Goal: Transaction & Acquisition: Purchase product/service

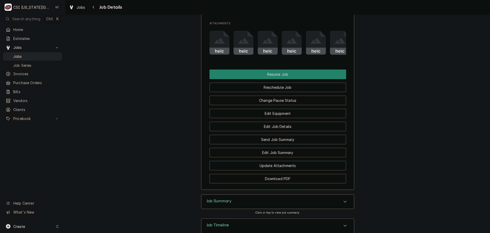
scroll to position [722, 0]
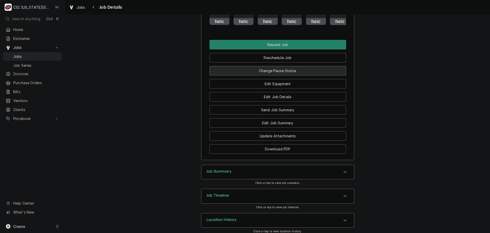
click at [276, 66] on button "Change Pause Status" at bounding box center [278, 70] width 137 height 9
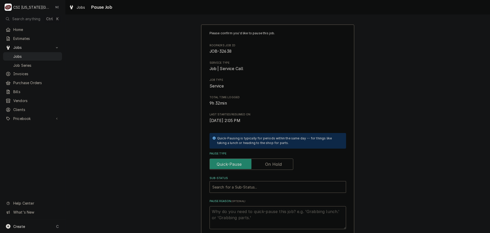
click at [274, 165] on label "Pause Type" at bounding box center [252, 163] width 84 height 11
click at [274, 165] on input "Pause Type" at bounding box center [251, 163] width 79 height 11
checkbox input "true"
click at [273, 185] on div "Sub-Status" at bounding box center [277, 186] width 131 height 9
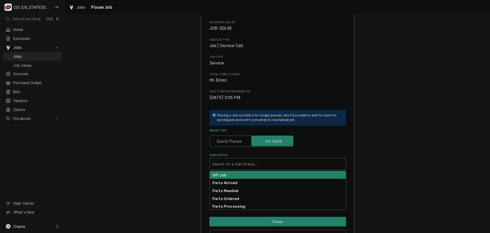
scroll to position [53, 0]
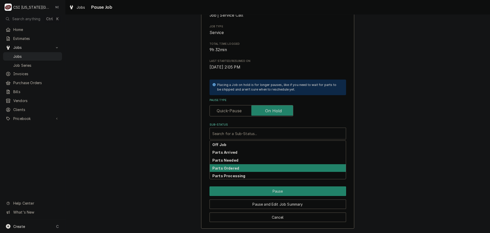
click at [236, 167] on div "Parts Ordered" at bounding box center [278, 168] width 136 height 8
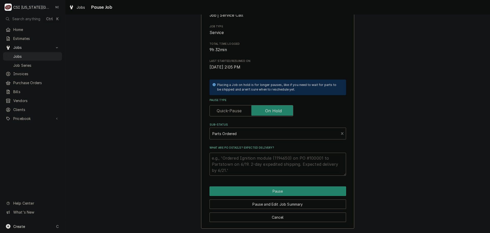
click at [234, 160] on textarea "What are PO details? Expected delivery?" at bounding box center [278, 163] width 137 height 23
type textarea "x"
type textarea "p"
type textarea "x"
type textarea "pa"
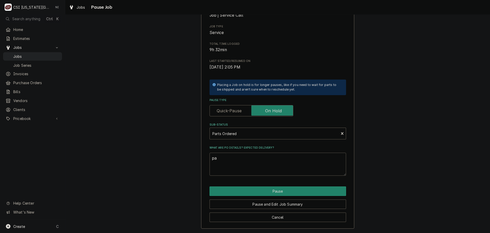
type textarea "x"
type textarea "pap"
type textarea "x"
type textarea "paps"
type textarea "x"
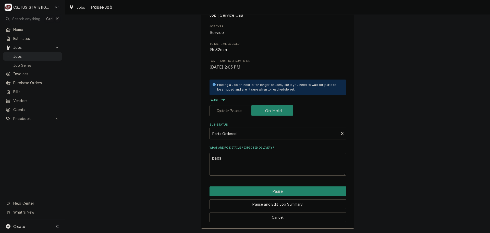
type textarea "papst"
type textarea "x"
type textarea "paps"
type textarea "x"
type textarea "pap"
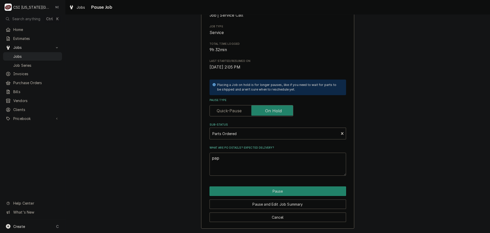
type textarea "x"
type textarea "pa"
type textarea "x"
type textarea "p"
type textarea "x"
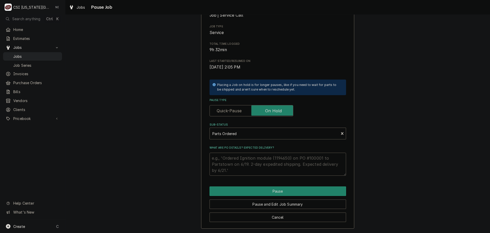
type textarea "x"
type textarea "P"
type textarea "x"
type textarea "Pa"
type textarea "x"
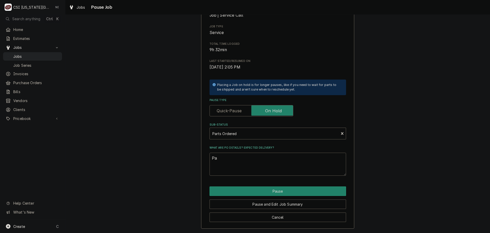
type textarea "Par"
type textarea "x"
type textarea "Pars"
type textarea "x"
type textarea "Parst"
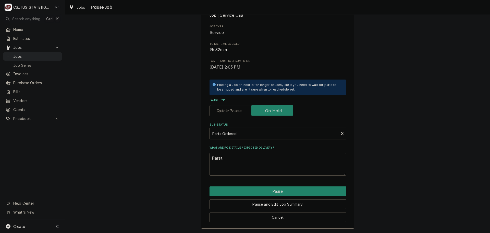
type textarea "x"
type textarea "Parsts"
type textarea "x"
type textarea "Parsts"
type textarea "x"
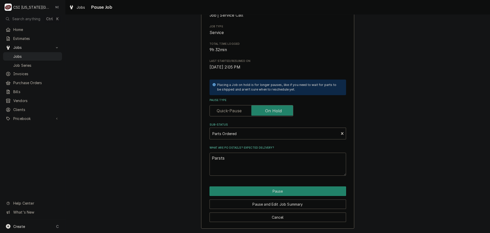
type textarea "Parsts"
type textarea "x"
type textarea "Parst"
type textarea "x"
type textarea "Pars"
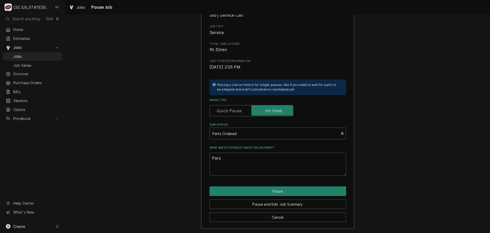
type textarea "x"
type textarea "Par"
type textarea "x"
type textarea "Part"
type textarea "x"
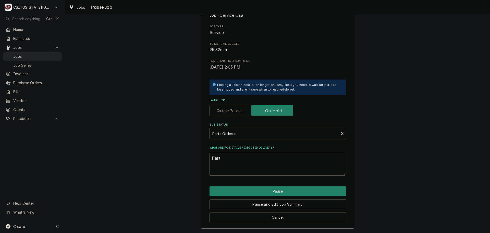
type textarea "Parts"
type textarea "x"
type textarea "Parts"
type textarea "x"
type textarea "Parts o"
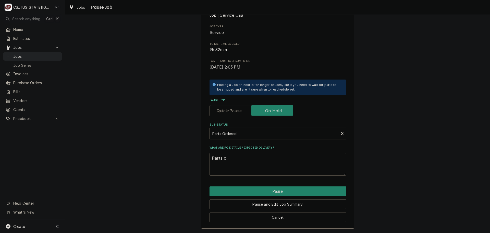
type textarea "x"
type textarea "Parts or"
type textarea "x"
type textarea "Parts ord"
type textarea "x"
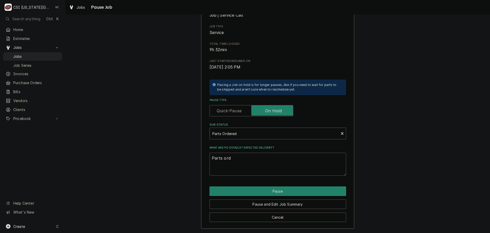
type textarea "Parts orde"
type textarea "x"
type textarea "Parts order"
type textarea "x"
type textarea "Parts ordere"
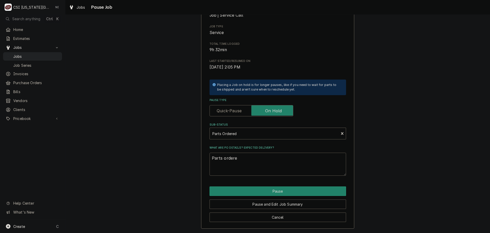
type textarea "x"
type textarea "Parts ordered"
type textarea "x"
type textarea "Parts ordered"
type textarea "x"
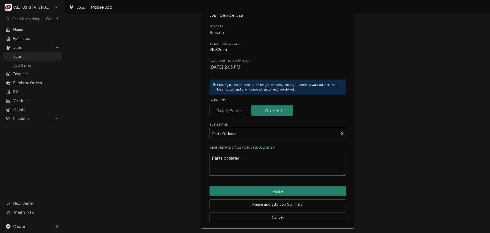
type textarea "Parts ordered o"
type textarea "x"
type textarea "Parts ordered on"
type textarea "x"
type textarea "Parts ordered on"
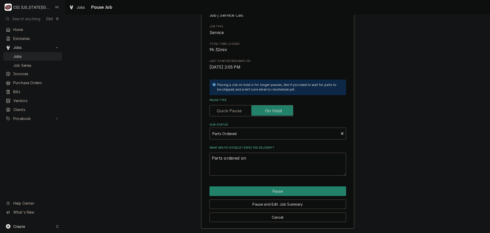
type textarea "x"
type textarea "Parts ordered on P"
type textarea "x"
type textarea "Parts ordered on PO"
type textarea "x"
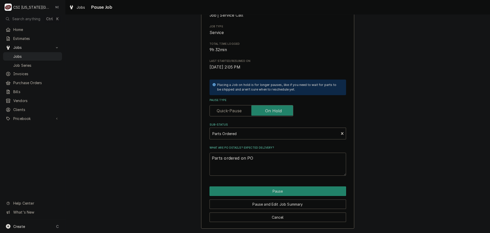
type textarea "Parts ordered on PO"
type textarea "x"
type textarea "Parts ordered on PO 31"
type textarea "x"
type textarea "Parts ordered on PO 310"
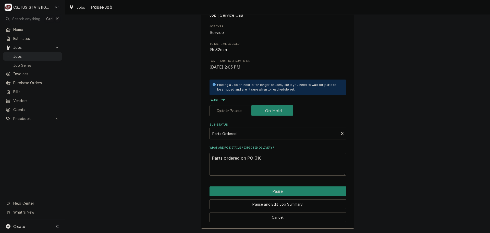
type textarea "x"
type textarea "Parts ordered on PO 3105"
type textarea "x"
type textarea "Parts ordered on PO 31053"
type textarea "x"
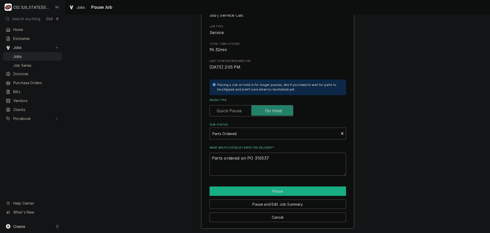
type textarea "Parts ordered on PO 310537"
click at [284, 192] on button "Pause" at bounding box center [278, 190] width 137 height 9
type textarea "x"
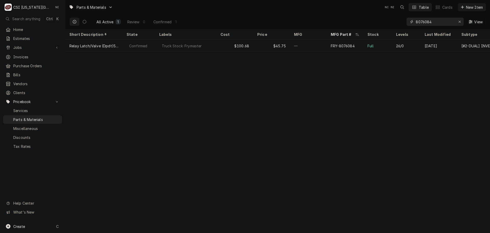
click at [458, 22] on icon "Erase input" at bounding box center [459, 22] width 3 height 4
paste input "946849"
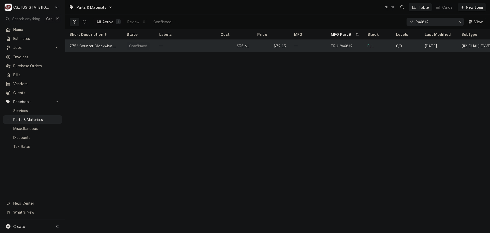
type input "946849"
click at [297, 49] on div "—" at bounding box center [308, 46] width 37 height 12
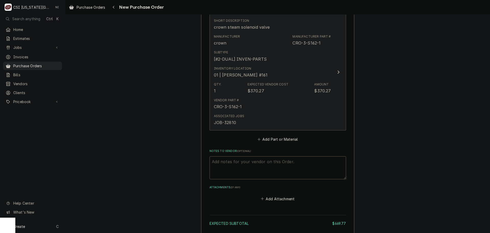
scroll to position [230, 0]
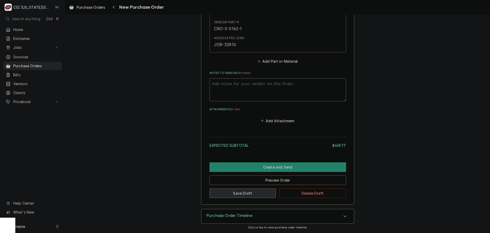
click at [238, 194] on button "Save Draft" at bounding box center [243, 192] width 67 height 9
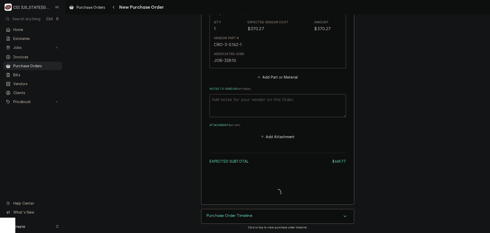
type textarea "x"
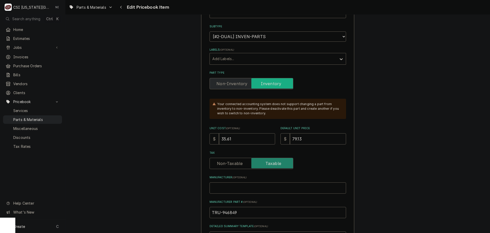
scroll to position [102, 0]
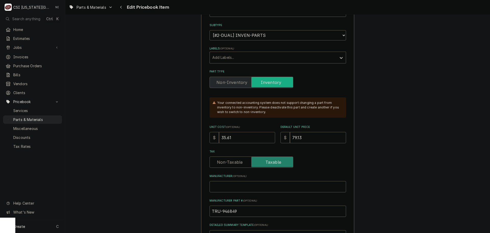
drag, startPoint x: 233, startPoint y: 139, endPoint x: 214, endPoint y: 139, distance: 18.6
click at [216, 139] on div "$ 35.61" at bounding box center [243, 137] width 66 height 11
type textarea "x"
type input "3"
type textarea "x"
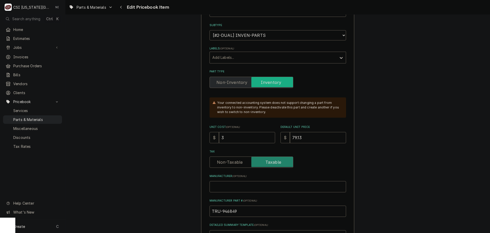
type input "32"
type textarea "x"
type input "32.7"
type textarea "x"
type input "32.72"
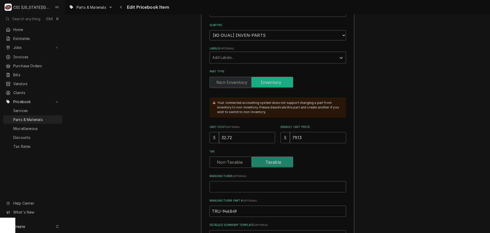
type textarea "x"
type input "8"
type textarea "x"
type input "87"
type textarea "x"
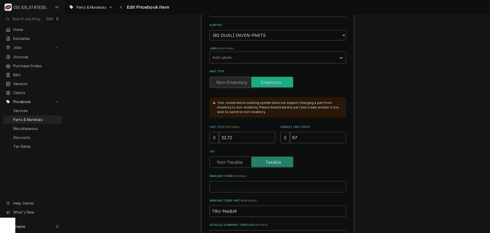
type input "87.2"
type textarea "x"
type input "87.24"
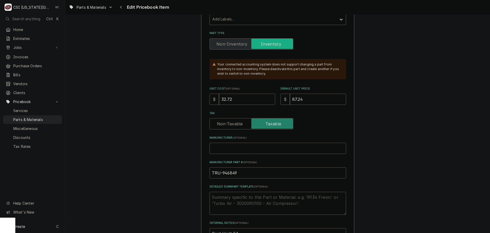
scroll to position [179, 0]
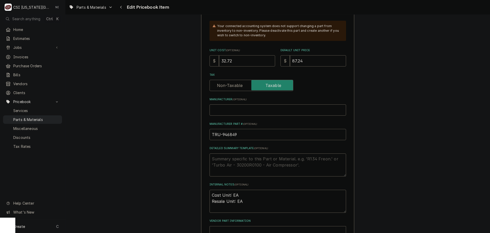
drag, startPoint x: 242, startPoint y: 137, endPoint x: 202, endPoint y: 140, distance: 39.9
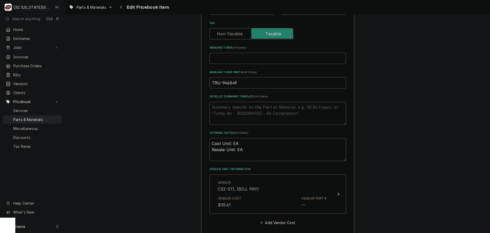
scroll to position [281, 0]
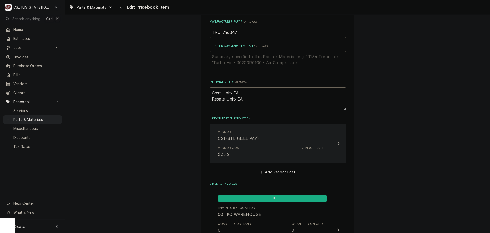
click at [299, 142] on div "Vendor CSI-STL (BILL PAY)" at bounding box center [272, 135] width 109 height 16
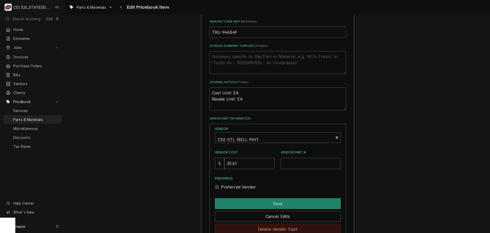
drag, startPoint x: 285, startPoint y: 229, endPoint x: 386, endPoint y: 159, distance: 123.7
click at [285, 229] on button "Delete Vendor Cost" at bounding box center [278, 228] width 126 height 11
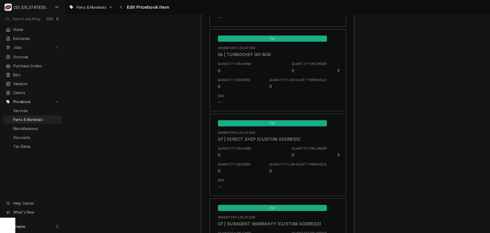
scroll to position [4948, 0]
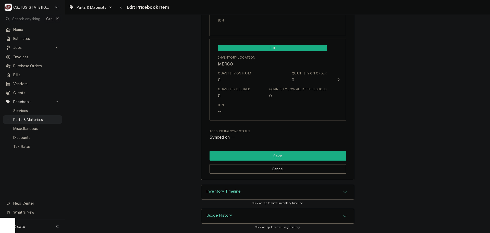
click at [242, 158] on button "Save" at bounding box center [278, 155] width 137 height 9
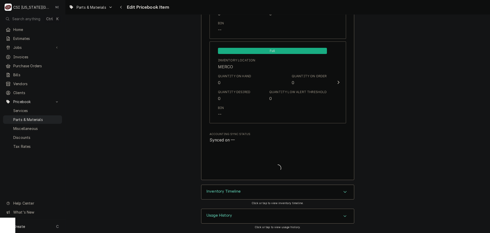
type textarea "x"
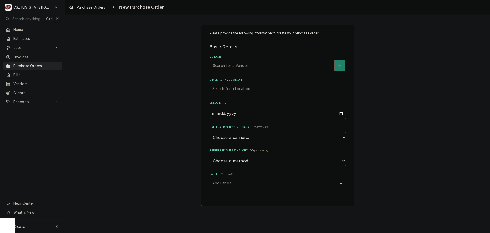
click at [251, 67] on div "Vendor" at bounding box center [272, 65] width 119 height 9
type input "true"
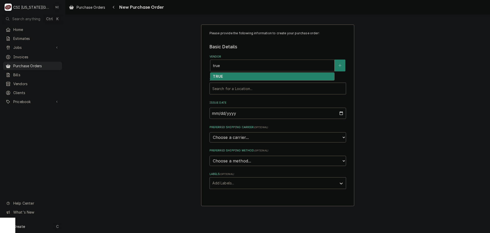
click at [245, 79] on div "TRUE" at bounding box center [272, 76] width 124 height 8
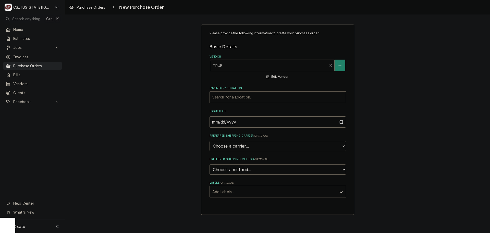
click at [243, 94] on div "Inventory Location" at bounding box center [277, 96] width 131 height 9
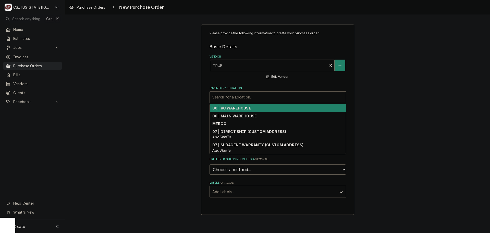
click at [235, 107] on strong "00 | KC WAREHOUSE" at bounding box center [231, 108] width 39 height 4
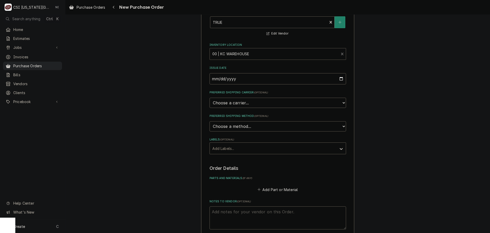
scroll to position [77, 0]
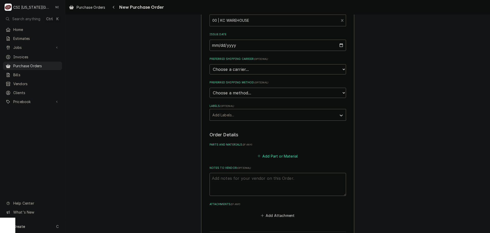
click at [263, 158] on button "Add Part or Material" at bounding box center [278, 155] width 42 height 7
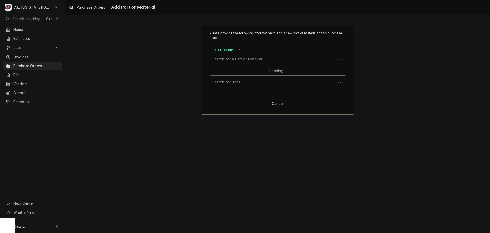
click at [252, 60] on div "Short Description" at bounding box center [272, 58] width 121 height 9
paste input "TRU-946849"
type input "TRU-946849"
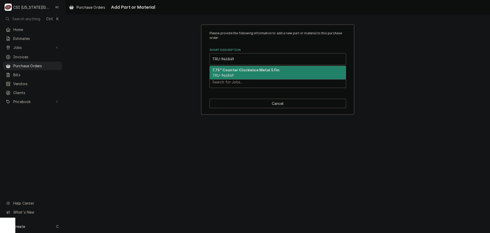
click at [228, 75] on em "TRU-946849" at bounding box center [223, 75] width 22 height 4
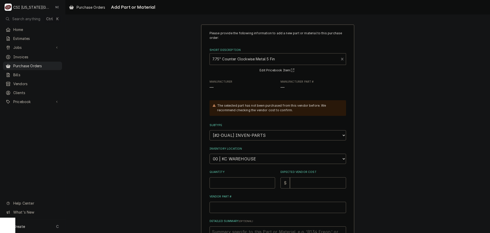
type textarea "x"
click at [232, 158] on select "Choose a location... 00 | KC WAREHOUSE 00 | MAIN WAREHOUSE 01 | [PERSON_NAME] #…" at bounding box center [278, 158] width 137 height 10
select select "2818"
click at [210, 153] on select "Choose a location... 00 | KC WAREHOUSE 00 | MAIN WAREHOUSE 01 | [PERSON_NAME] #…" at bounding box center [278, 158] width 137 height 10
click at [236, 185] on input "Quantity" at bounding box center [243, 182] width 66 height 11
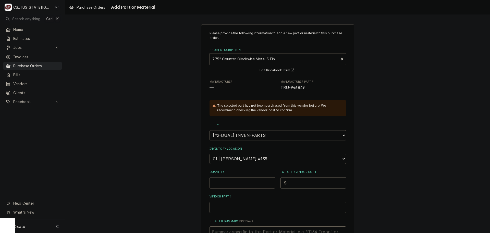
type textarea "x"
type input "1"
type textarea "x"
type input "3"
type textarea "x"
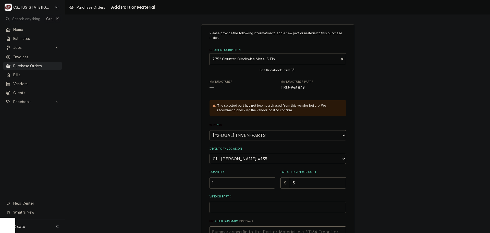
type input "32"
type textarea "x"
type input "32.7"
type textarea "x"
type input "32.72"
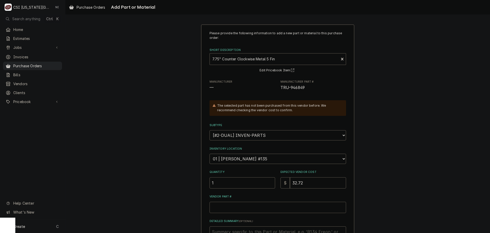
click at [240, 208] on input "Vendor Part #" at bounding box center [278, 206] width 137 height 11
paste input "TRU-946849"
type textarea "x"
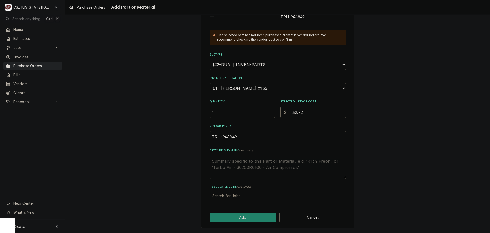
type input "TRU-946849"
click at [250, 192] on div "Associated Jobs" at bounding box center [277, 195] width 131 height 9
click at [256, 196] on div "Associated Jobs" at bounding box center [277, 195] width 131 height 9
type input "3"
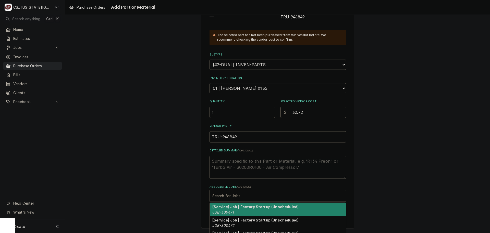
type textarea "x"
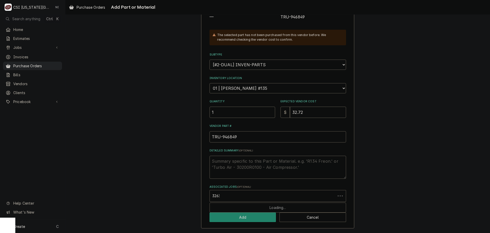
type input "32638"
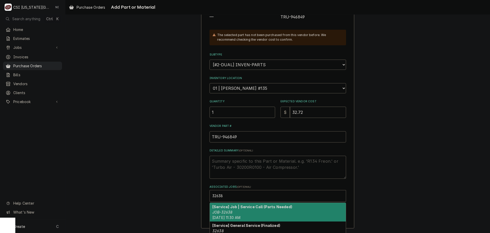
click at [234, 209] on div "[Service] Job | Service Call (Parts Needed) JOB-32638 [DATE] 11:30 AM" at bounding box center [278, 211] width 136 height 19
type textarea "x"
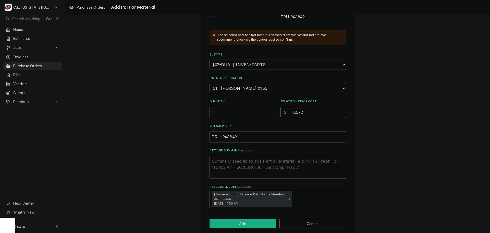
click at [234, 222] on button "Add" at bounding box center [243, 222] width 67 height 9
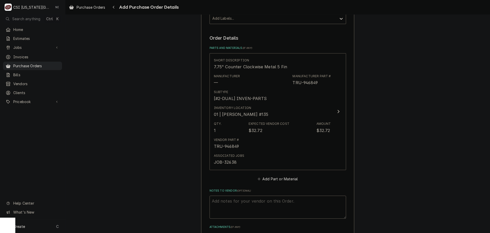
scroll to position [179, 0]
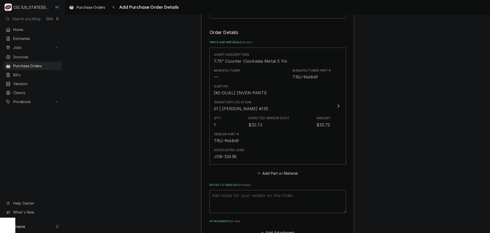
type textarea "x"
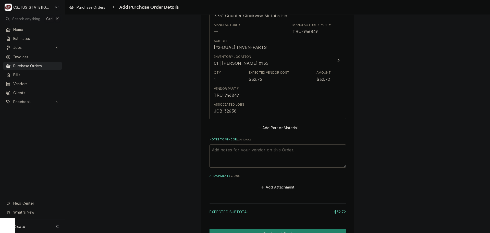
scroll to position [253, 0]
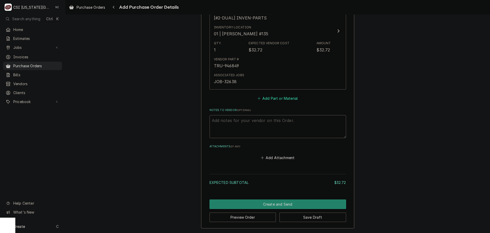
click at [269, 97] on button "Add Part or Material" at bounding box center [278, 97] width 42 height 7
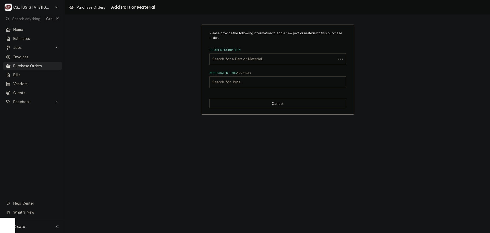
click at [256, 80] on div "Associated Jobs" at bounding box center [277, 81] width 131 height 9
type input "32638"
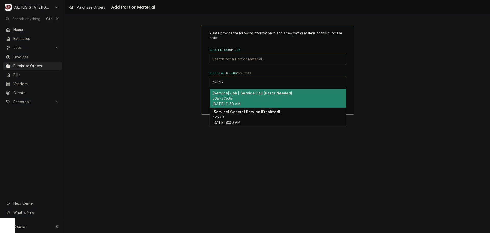
drag, startPoint x: 239, startPoint y: 99, endPoint x: 246, endPoint y: 58, distance: 41.6
click at [240, 95] on div "[Service] Job | Service Call (Parts Needed) JOB-32638 Tue, Sep 16th, 2025 - 11:…" at bounding box center [278, 98] width 136 height 19
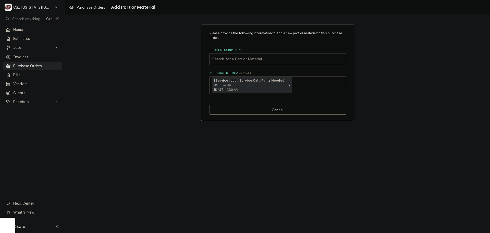
click at [245, 55] on div "Search for a Part or Material..." at bounding box center [278, 58] width 136 height 11
paste input "TRU-848288"
type input "TRU-848288"
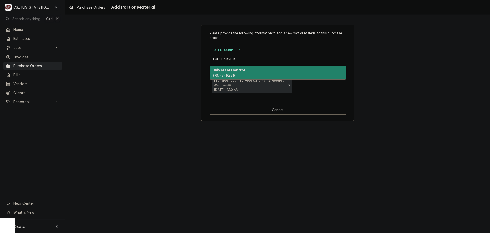
click at [227, 77] on em "TRU-848288" at bounding box center [223, 75] width 23 height 4
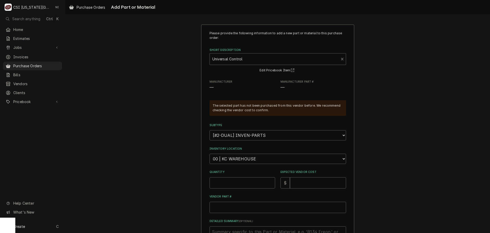
type textarea "x"
click at [231, 157] on select "Choose a location... 00 | KC WAREHOUSE 00 | MAIN WAREHOUSE 01 | BRIAN BREAZIER …" at bounding box center [278, 158] width 137 height 10
select select "2818"
click at [210, 153] on select "Choose a location... 00 | KC WAREHOUSE 00 | MAIN WAREHOUSE 01 | BRIAN BREAZIER …" at bounding box center [278, 158] width 137 height 10
click at [232, 188] on div "Please provide the following information to add a new part or material to this …" at bounding box center [278, 154] width 137 height 247
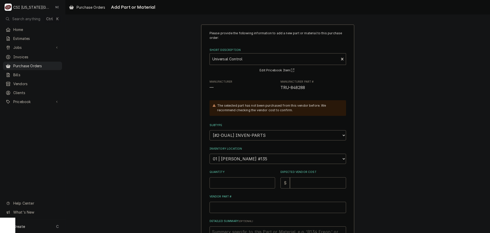
click at [232, 185] on input "Quantity" at bounding box center [243, 182] width 66 height 11
type textarea "x"
type input "1"
type textarea "x"
type input "1"
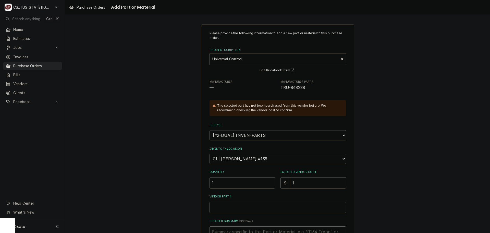
type textarea "x"
type input "18"
type textarea "x"
type input "185"
type textarea "x"
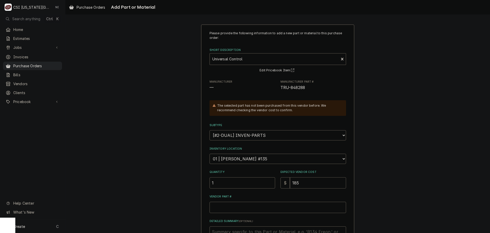
type input "185.5"
type textarea "x"
type input "185.50"
click at [236, 208] on input "Vendor Part #" at bounding box center [278, 206] width 137 height 11
paste input "TRU-848288"
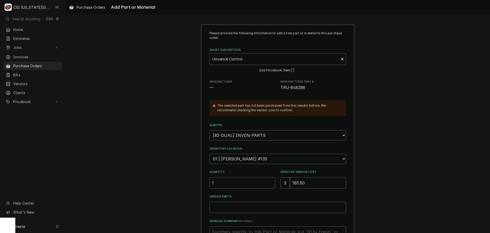
type textarea "x"
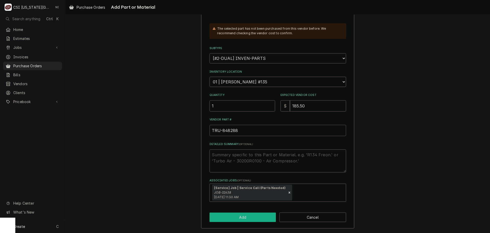
type input "TRU-848288"
click at [242, 214] on button "Add" at bounding box center [243, 216] width 67 height 9
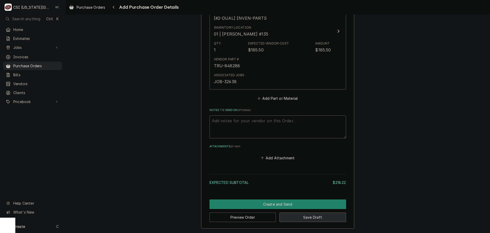
click at [312, 219] on button "Save Draft" at bounding box center [313, 216] width 67 height 9
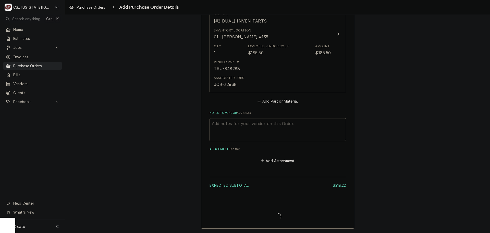
type textarea "x"
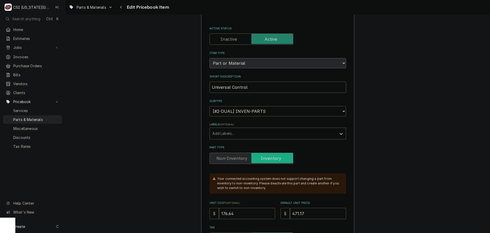
scroll to position [51, 0]
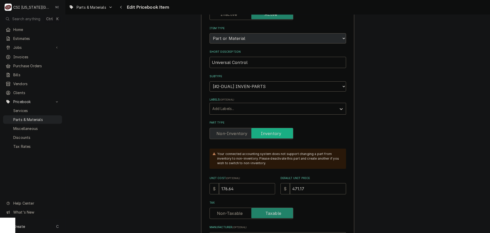
drag, startPoint x: 234, startPoint y: 190, endPoint x: 181, endPoint y: 179, distance: 54.1
type textarea "x"
type input "18"
type textarea "x"
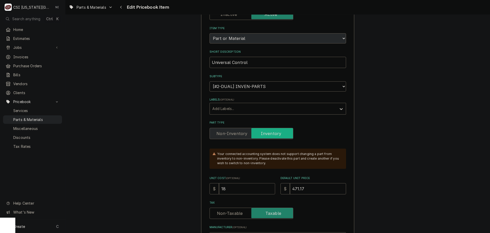
type input "185"
type textarea "x"
type input "185.5"
type textarea "x"
type input "185.50"
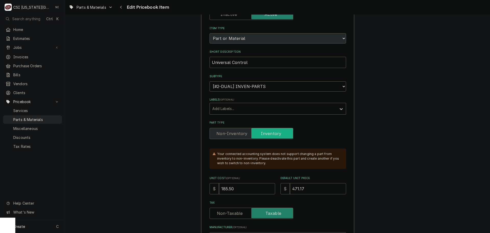
type textarea "x"
type input "4"
type textarea "x"
type input "49"
type textarea "x"
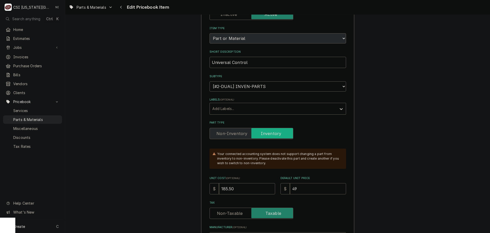
type input "494"
type textarea "x"
type input "494.7"
type textarea "x"
type input "494.78"
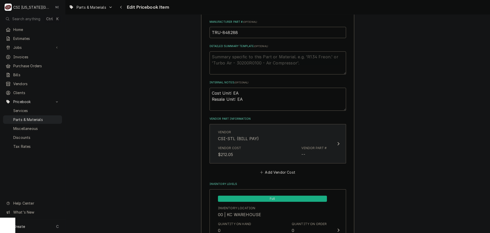
scroll to position [281, 0]
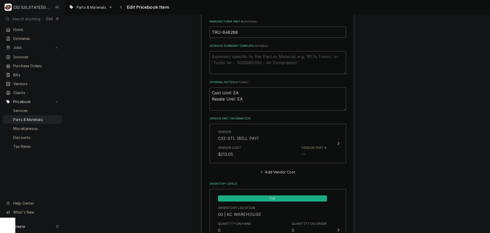
drag, startPoint x: 215, startPoint y: 34, endPoint x: 199, endPoint y: 36, distance: 16.2
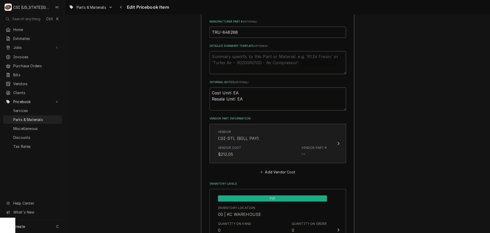
click at [282, 150] on div "Vendor Cost $212.05 Vendor Part # --" at bounding box center [272, 151] width 109 height 16
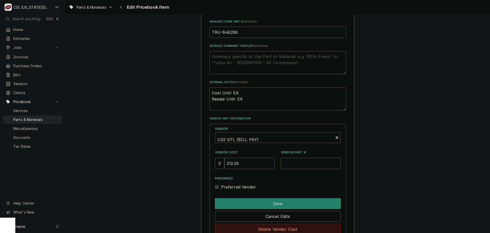
drag, startPoint x: 292, startPoint y: 228, endPoint x: 405, endPoint y: 123, distance: 154.6
click at [292, 228] on button "Delete Vendor Cost" at bounding box center [278, 228] width 126 height 11
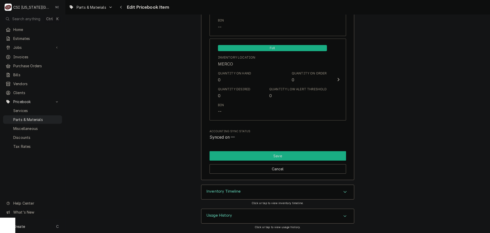
click at [274, 156] on button "Save" at bounding box center [278, 155] width 137 height 9
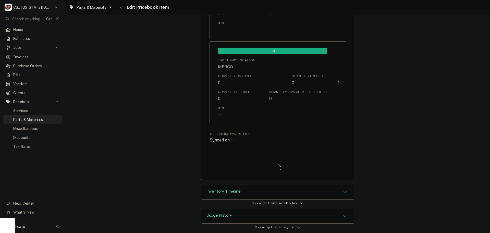
scroll to position [4945, 0]
type textarea "x"
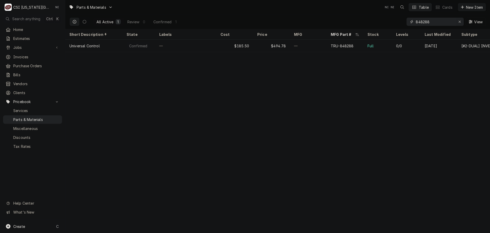
click at [462, 21] on div "Erase input" at bounding box center [459, 21] width 5 height 5
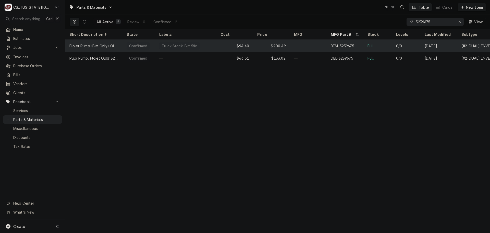
type input "3239675"
click at [311, 43] on div "—" at bounding box center [308, 46] width 37 height 12
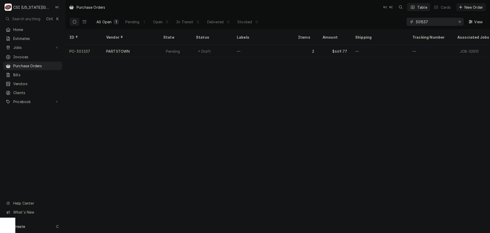
click at [458, 21] on icon "Erase input" at bounding box center [459, 22] width 3 height 4
click at [455, 20] on input "Dynamic Content Wrapper" at bounding box center [440, 22] width 48 height 8
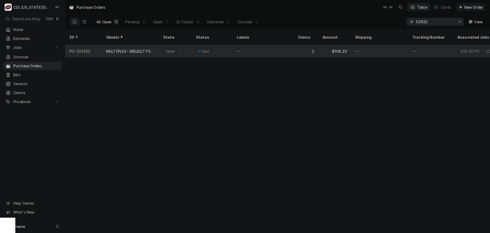
type input "301532"
click at [257, 48] on div "—" at bounding box center [263, 51] width 61 height 12
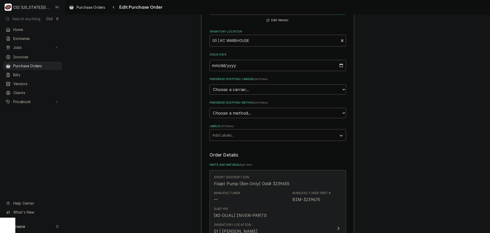
scroll to position [179, 0]
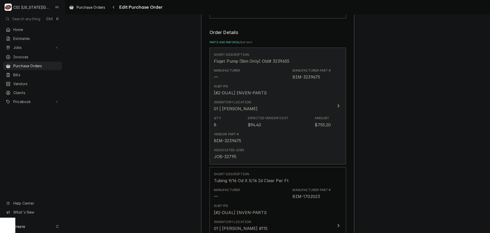
click at [296, 137] on div "Vendor Part # BIM-3239675" at bounding box center [272, 138] width 117 height 16
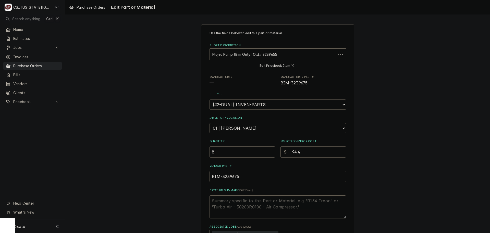
drag, startPoint x: 300, startPoint y: 152, endPoint x: 247, endPoint y: 145, distance: 53.7
click at [247, 146] on div "Quantity 8 Expected Vendor Cost $ 94.4" at bounding box center [278, 148] width 137 height 18
type textarea "x"
type input "9"
type textarea "x"
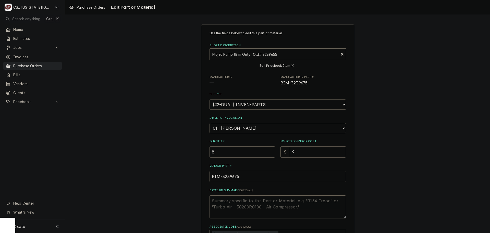
type input "90"
type textarea "x"
type input "90.8"
type textarea "x"
type input "90.87"
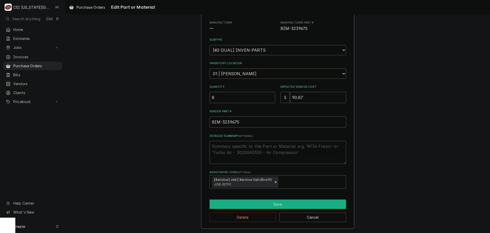
click at [263, 200] on button "Save" at bounding box center [278, 203] width 137 height 9
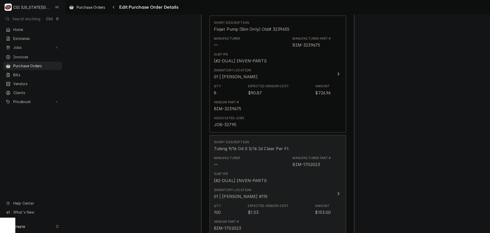
scroll to position [255, 0]
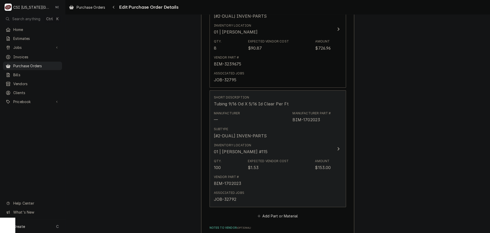
click at [292, 179] on div "Vendor Part # BIM-1702023" at bounding box center [272, 180] width 117 height 16
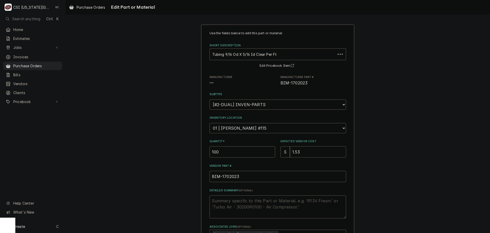
drag, startPoint x: 301, startPoint y: 155, endPoint x: 266, endPoint y: 151, distance: 35.7
click at [267, 151] on div "Quantity 100 Expected Vendor Cost $ 1.53" at bounding box center [278, 148] width 137 height 18
type textarea "x"
type input "1"
type textarea "x"
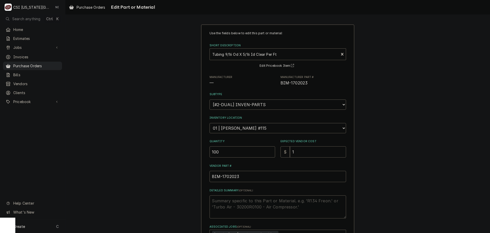
type input "1.6"
type textarea "x"
type input "1.68"
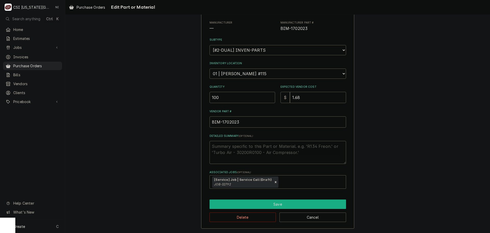
click at [276, 201] on button "Save" at bounding box center [278, 203] width 137 height 9
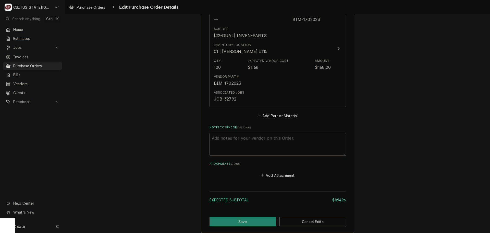
scroll to position [384, 0]
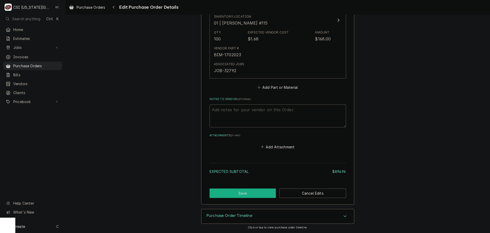
click at [240, 191] on button "Save" at bounding box center [243, 192] width 67 height 9
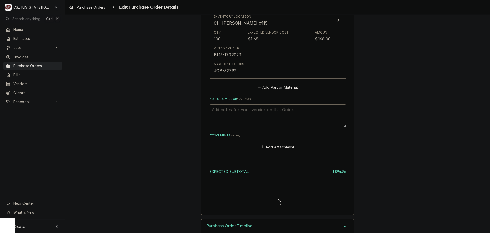
type textarea "x"
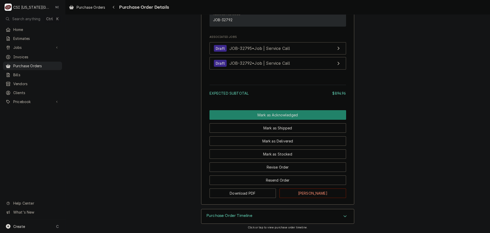
scroll to position [491, 0]
click at [41, 63] on span "Purchase Orders" at bounding box center [36, 65] width 46 height 5
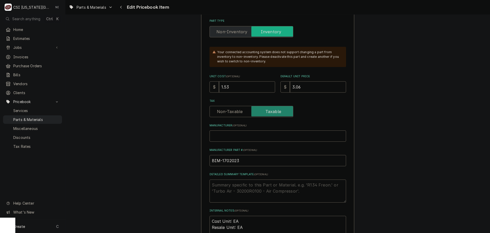
scroll to position [153, 0]
drag, startPoint x: 235, startPoint y: 88, endPoint x: 204, endPoint y: 88, distance: 30.4
type textarea "x"
type input "1"
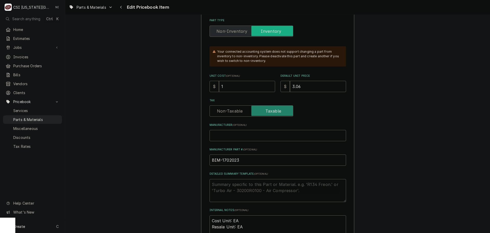
type textarea "x"
type input "1.68"
type textarea "x"
type input "1.68"
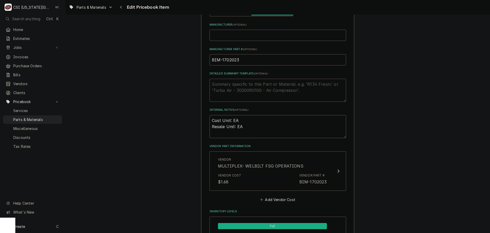
scroll to position [255, 0]
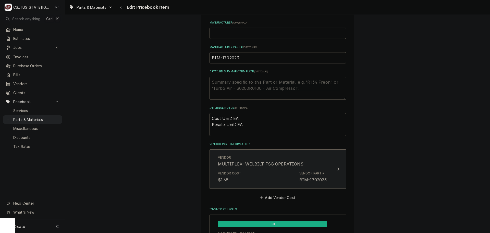
click at [300, 167] on div "Vendor MULTIPLEX- WELBILT FSG OPERATIONS" at bounding box center [272, 161] width 109 height 16
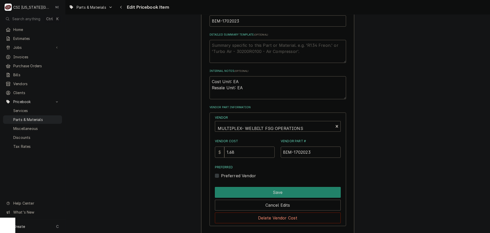
scroll to position [332, 0]
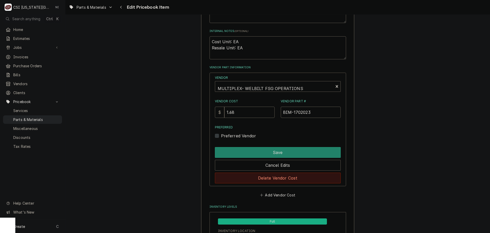
click at [307, 175] on button "Delete Vendor Cost" at bounding box center [278, 177] width 126 height 11
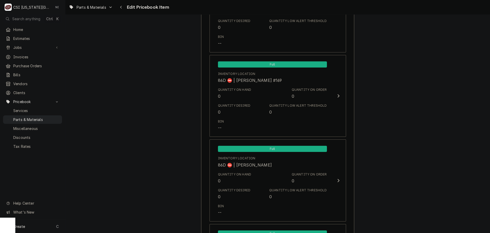
scroll to position [4948, 0]
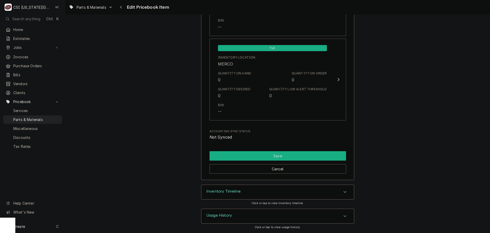
click at [292, 158] on button "Save" at bounding box center [278, 155] width 137 height 9
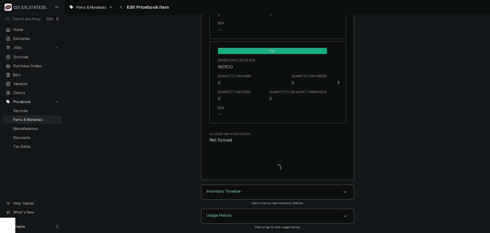
scroll to position [4945, 0]
type textarea "x"
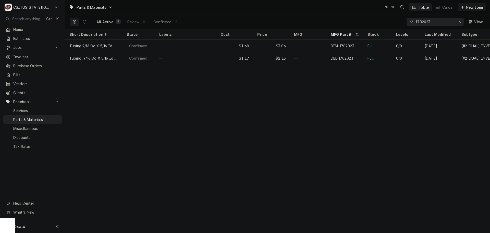
click at [458, 20] on icon "Erase input" at bounding box center [459, 22] width 3 height 4
paste input "7011005"
type input "7011005"
click at [45, 227] on div "Create C" at bounding box center [32, 225] width 65 height 13
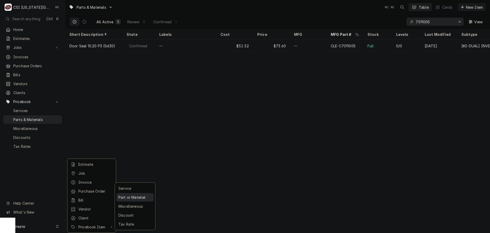
click at [129, 198] on div "Part or Material" at bounding box center [134, 197] width 35 height 6
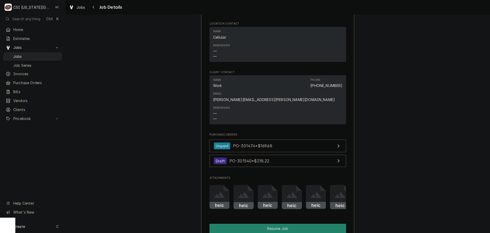
scroll to position [689, 0]
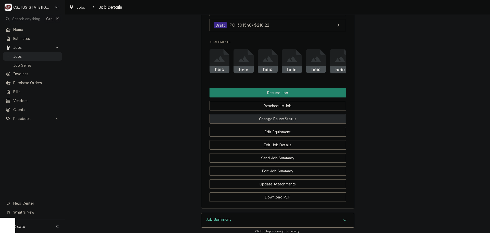
click at [275, 118] on button "Change Pause Status" at bounding box center [278, 118] width 137 height 9
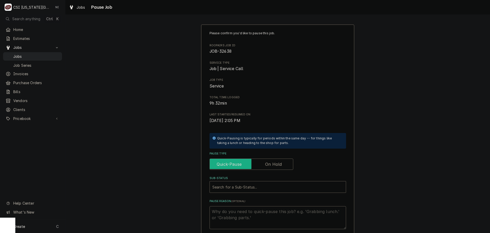
click at [263, 164] on input "Pause Type" at bounding box center [251, 163] width 79 height 11
checkbox input "true"
click at [250, 187] on div "Sub-Status" at bounding box center [277, 186] width 131 height 9
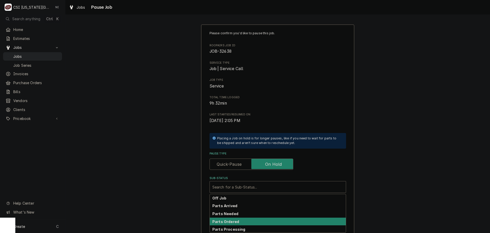
click at [236, 224] on div "Parts Ordered" at bounding box center [278, 221] width 136 height 8
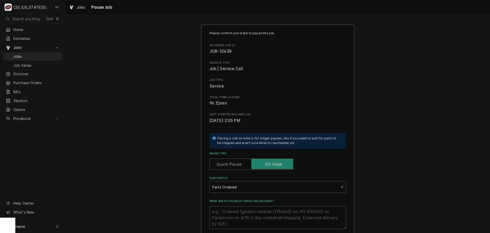
click at [235, 214] on textarea "What are PO details? Expected delivery?" at bounding box center [278, 217] width 137 height 23
type textarea "x"
type textarea "P"
type textarea "x"
type textarea "Pa"
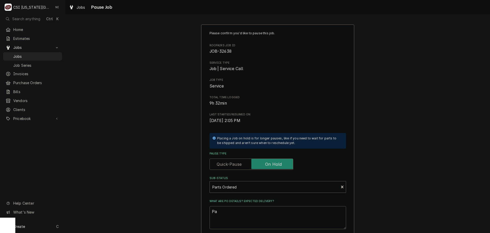
type textarea "x"
type textarea "Par"
type textarea "x"
type textarea "Part"
type textarea "x"
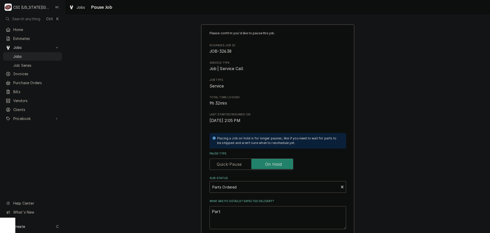
type textarea "Parts"
type textarea "x"
type textarea "Parts"
type textarea "x"
type textarea "Parts o"
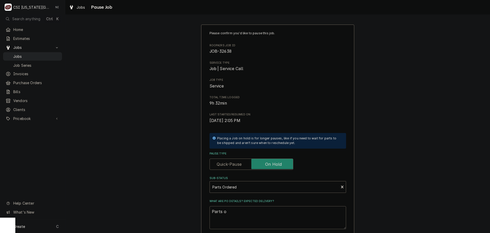
type textarea "x"
type textarea "Parts or"
type textarea "x"
type textarea "Parts ord"
type textarea "x"
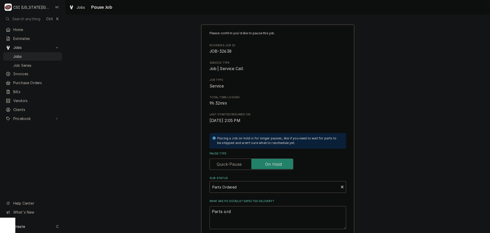
type textarea "Parts orde"
type textarea "x"
type textarea "Parts order"
type textarea "x"
type textarea "Parts ordere"
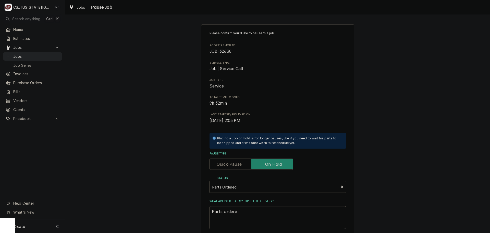
type textarea "x"
type textarea "Parts ordered"
type textarea "x"
type textarea "Parts ordered"
type textarea "x"
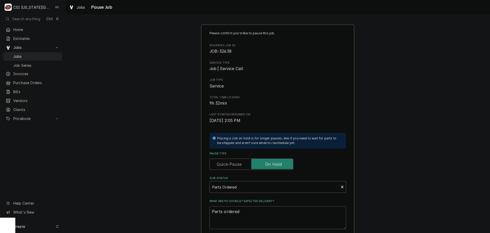
type textarea "Parts ordered o"
type textarea "x"
type textarea "Parts ordered on"
type textarea "x"
type textarea "Parts ordered on"
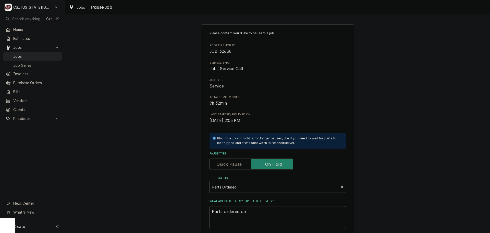
type textarea "x"
type textarea "Parts ordered on P"
type textarea "x"
type textarea "Parts ordered on PO"
type textarea "x"
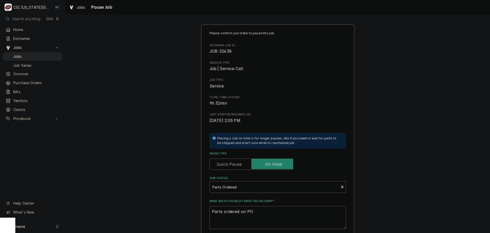
type textarea "Parts ordered on PO"
type textarea "x"
type textarea "Parts ordered on PO 3"
type textarea "x"
type textarea "Parts ordered on PO 30"
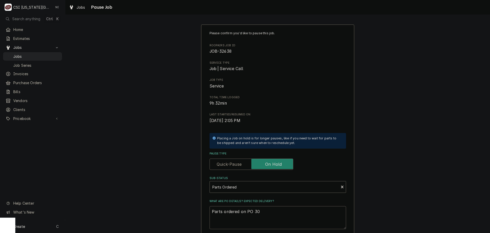
type textarea "x"
type textarea "Parts ordered on PO 301"
type textarea "x"
type textarea "Parts ordered on PO 3015"
type textarea "x"
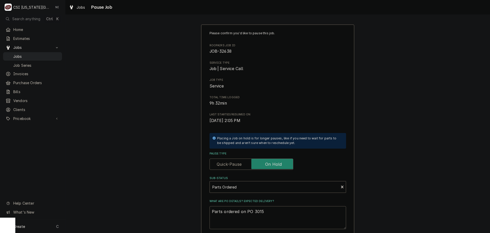
type textarea "Parts ordered on PO 30153"
type textarea "x"
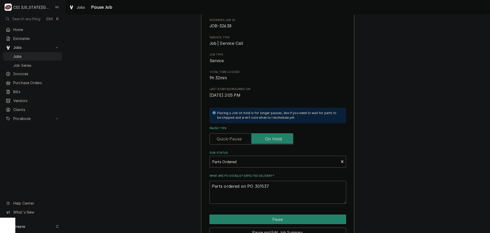
scroll to position [53, 0]
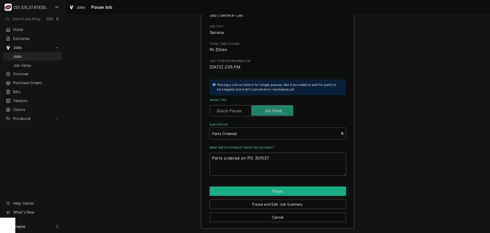
type textarea "Parts ordered on PO 301537"
click at [270, 190] on button "Pause" at bounding box center [278, 190] width 137 height 9
type textarea "x"
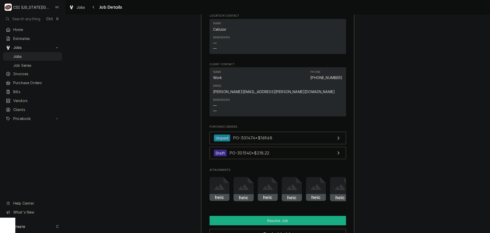
scroll to position [664, 0]
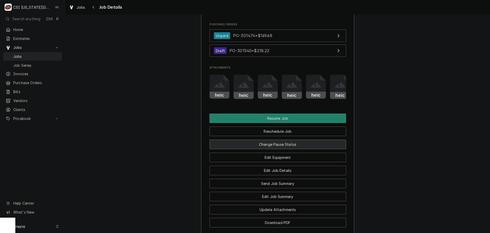
click at [272, 139] on button "Change Pause Status" at bounding box center [278, 143] width 137 height 9
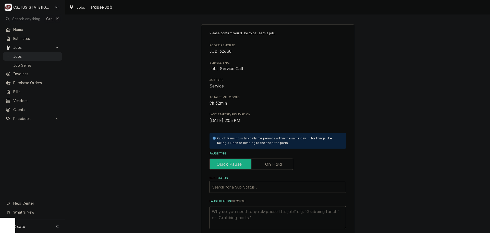
click at [272, 161] on input "Pause Type" at bounding box center [251, 163] width 79 height 11
checkbox input "true"
click at [256, 184] on div "Sub-Status" at bounding box center [277, 186] width 131 height 9
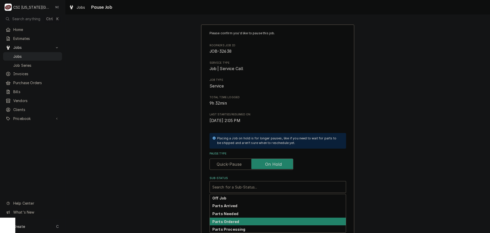
click at [235, 221] on strong "Parts Ordered" at bounding box center [225, 221] width 27 height 4
type textarea "x"
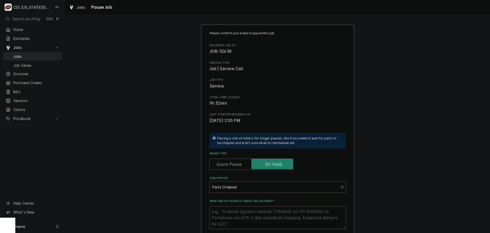
click at [230, 215] on textarea "What are PO details? Expected delivery?" at bounding box center [278, 217] width 137 height 23
type textarea "P"
type textarea "x"
type textarea "Pa"
type textarea "x"
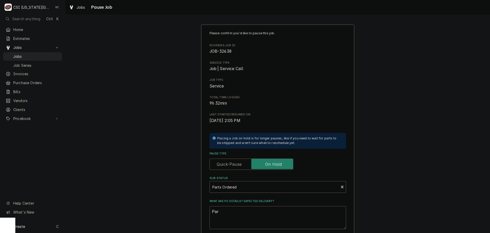
type textarea "Pars"
type textarea "x"
type textarea "Parst"
type textarea "x"
type textarea "Parst"
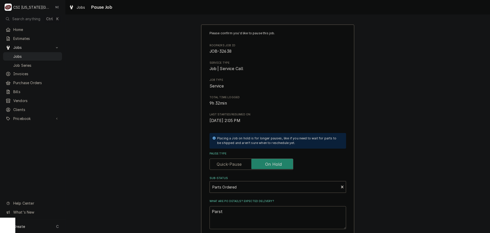
type textarea "x"
type textarea "Parst"
type textarea "x"
type textarea "Pars"
type textarea "x"
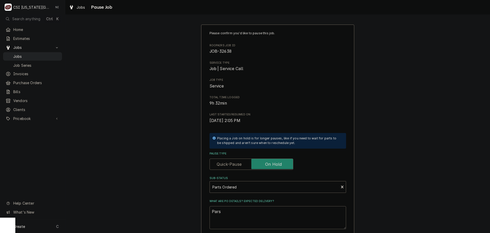
type textarea "Par"
type textarea "x"
type textarea "Part"
type textarea "x"
type textarea "Parts"
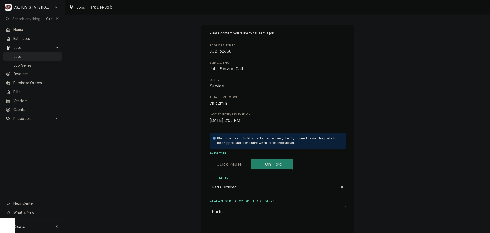
type textarea "x"
type textarea "Parts"
type textarea "x"
type textarea "Parts o"
type textarea "x"
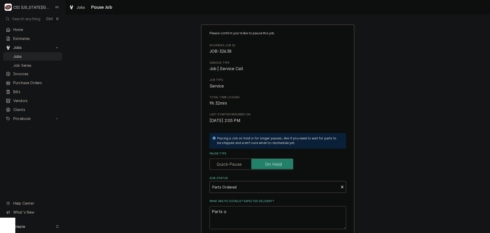
type textarea "Parts or"
type textarea "x"
type textarea "Parts ord"
type textarea "x"
type textarea "Parts orde"
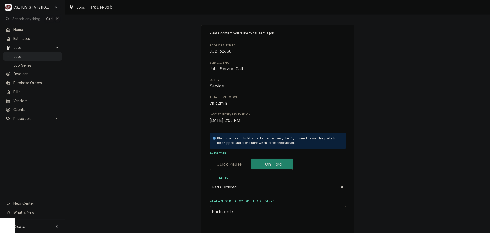
type textarea "x"
type textarea "Parts order"
type textarea "x"
type textarea "Parts ordere"
type textarea "x"
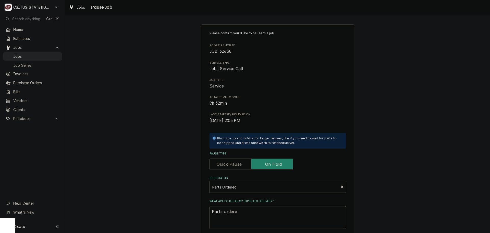
type textarea "Parts ordered"
type textarea "x"
type textarea "Parts ordered"
type textarea "x"
type textarea "Parts ordered o"
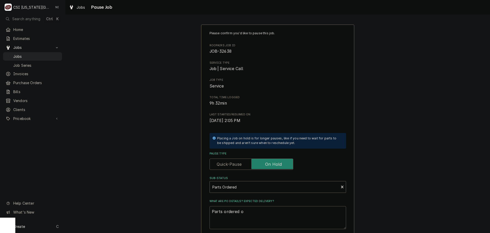
type textarea "x"
type textarea "Parts ordered on"
type textarea "x"
type textarea "Parts ordered on"
type textarea "x"
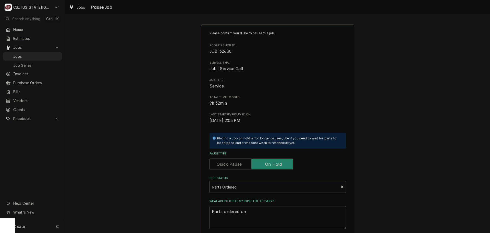
type textarea "Parts ordered on P"
type textarea "x"
type textarea "Parts ordered on PO"
type textarea "x"
type textarea "Parts ordered on PO"
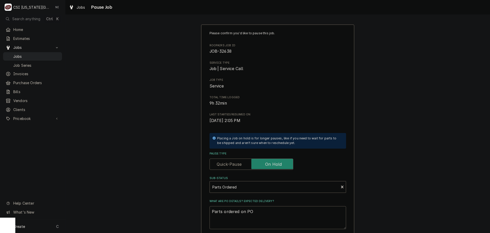
type textarea "x"
type textarea "Parts ordered on PO 3"
type textarea "x"
type textarea "Parts ordered on PO 30"
type textarea "x"
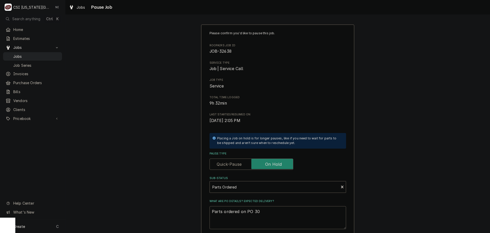
type textarea "Parts ordered on PO 301"
type textarea "x"
type textarea "Parts ordered on PO 3015"
type textarea "x"
type textarea "Parts ordered on PO 30154"
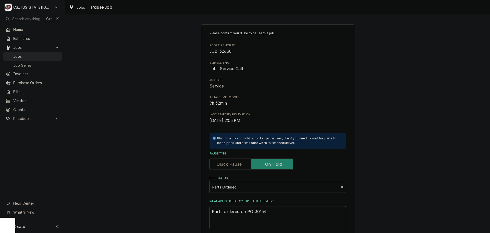
type textarea "x"
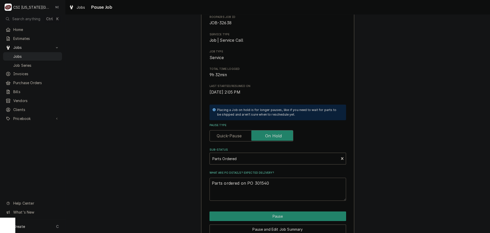
scroll to position [53, 0]
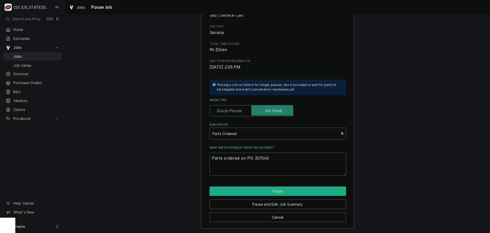
type textarea "Parts ordered on PO 301540"
click at [271, 194] on button "Pause" at bounding box center [278, 190] width 137 height 9
type textarea "x"
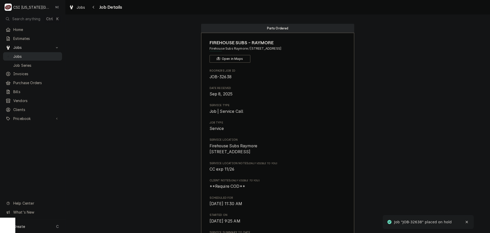
click at [48, 57] on span "Jobs" at bounding box center [36, 56] width 46 height 5
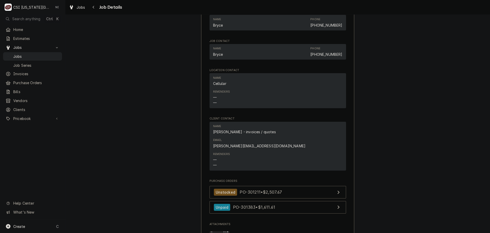
scroll to position [766, 0]
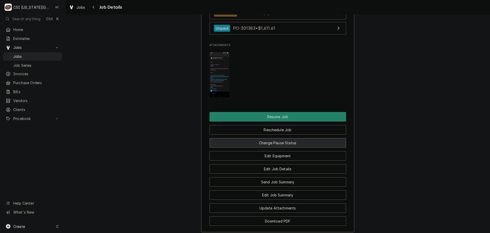
click at [281, 138] on button "Change Pause Status" at bounding box center [278, 142] width 137 height 9
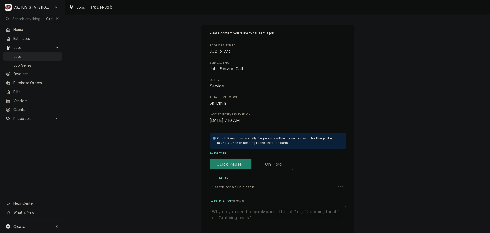
drag, startPoint x: 274, startPoint y: 162, endPoint x: 269, endPoint y: 175, distance: 13.9
click at [274, 163] on label "Pause Type" at bounding box center [252, 163] width 84 height 11
click at [274, 163] on input "Pause Type" at bounding box center [251, 163] width 79 height 11
checkbox input "true"
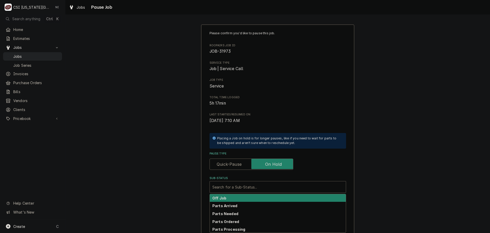
click at [267, 186] on div "Sub-Status" at bounding box center [277, 186] width 131 height 9
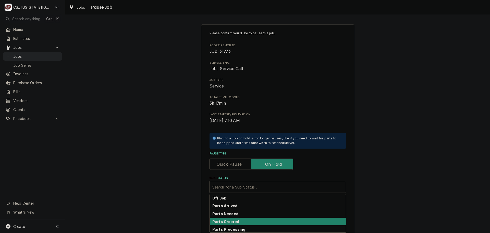
click at [237, 221] on div "Parts Ordered" at bounding box center [278, 221] width 136 height 8
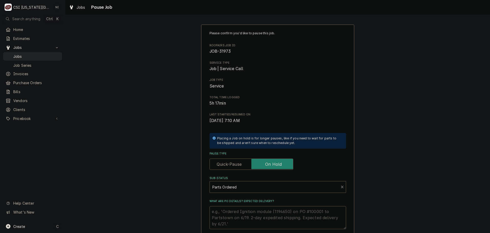
click at [238, 216] on textarea "What are PO details? Expected delivery?" at bounding box center [278, 217] width 137 height 23
type textarea "x"
type textarea "P"
type textarea "x"
type textarea "PA"
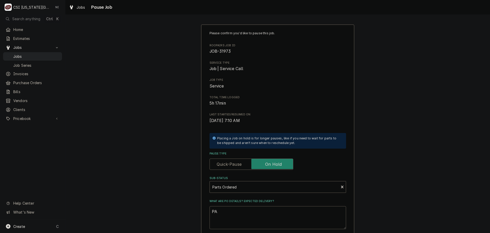
type textarea "x"
type textarea "P"
type textarea "x"
type textarea "PA"
type textarea "x"
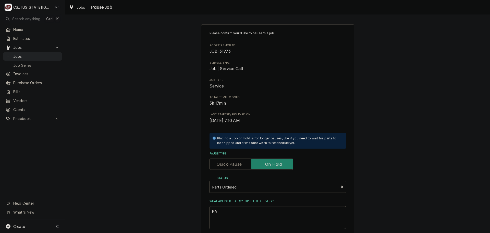
type textarea "PAR"
type textarea "x"
type textarea "PART"
type textarea "x"
type textarea "PAR"
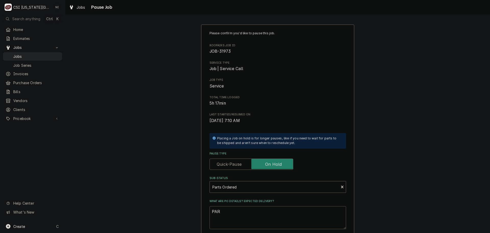
type textarea "x"
type textarea "PA"
type textarea "x"
type textarea "P"
type textarea "x"
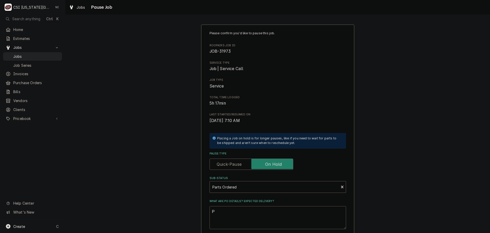
type textarea "Pa"
type textarea "x"
type textarea "Paa"
type textarea "x"
type textarea "Pa"
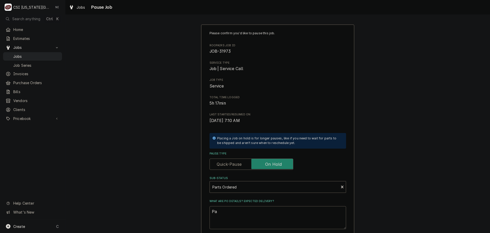
type textarea "x"
type textarea "Par"
type textarea "x"
type textarea "Part"
type textarea "x"
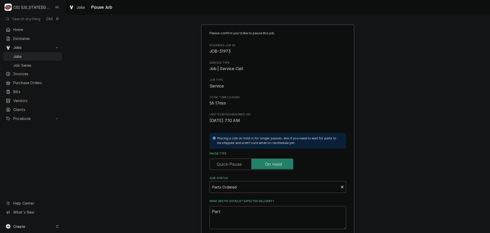
type textarea "Parts"
type textarea "x"
type textarea "Parts"
type textarea "x"
type textarea "Parts o"
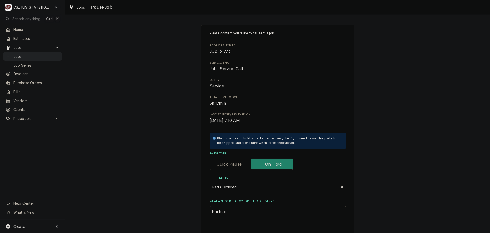
type textarea "x"
type textarea "Parts or"
type textarea "x"
type textarea "Parts ord"
type textarea "x"
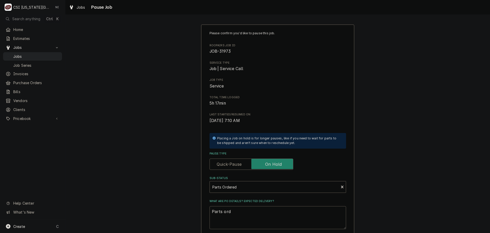
type textarea "Parts orde"
type textarea "x"
type textarea "Parts order"
type textarea "x"
type textarea "Parts ordere"
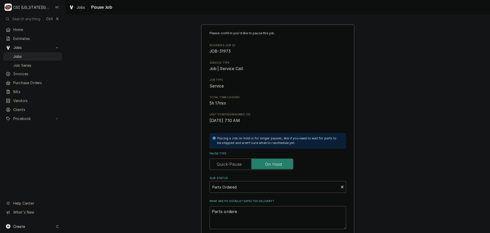
type textarea "x"
type textarea "Parts ordered"
type textarea "x"
type textarea "Parts ordered"
type textarea "x"
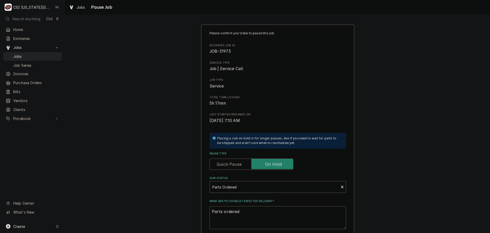
type textarea "Parts ordered o"
type textarea "x"
type textarea "Parts ordered on"
type textarea "x"
type textarea "Parts ordered onP"
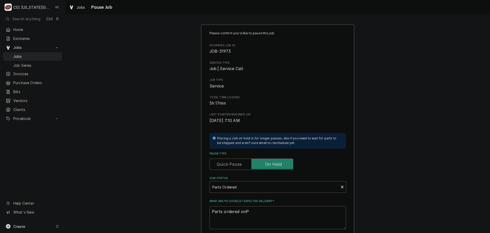
type textarea "x"
type textarea "Parts ordered onPO"
type textarea "x"
type textarea "Parts ordered onPO"
type textarea "x"
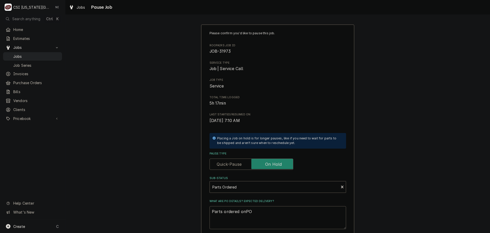
type textarea "Parts ordered onPO"
type textarea "x"
type textarea "Parts ordered onP"
type textarea "x"
type textarea "Parts ordered on"
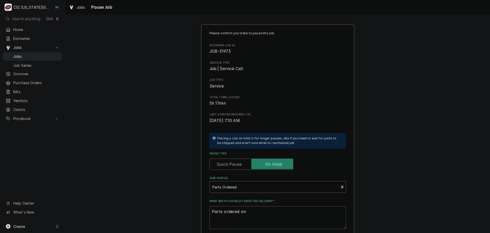
type textarea "x"
type textarea "Parts ordered on"
type textarea "x"
type textarea "Parts ordered on P"
type textarea "x"
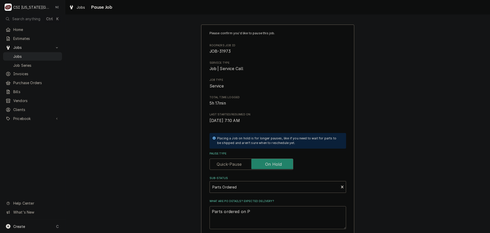
type textarea "Parts ordered on PO"
type textarea "x"
type textarea "Parts ordered on PO"
type textarea "x"
type textarea "Parts ordered on PO 31"
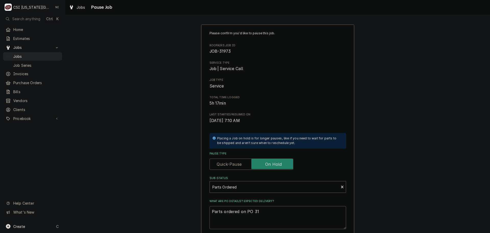
type textarea "x"
type textarea "Parts ordered on PO 310"
type textarea "x"
type textarea "Parts ordered on PO 3105"
type textarea "x"
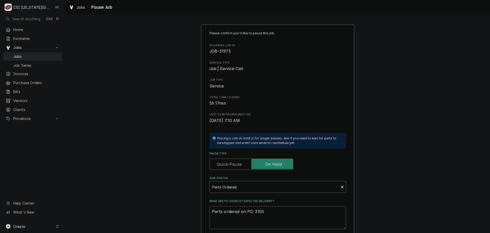
type textarea "Parts ordered on PO 31053"
type textarea "x"
type textarea "Parts ordered on PO 3105"
type textarea "x"
type textarea "Parts ordered on PO 310"
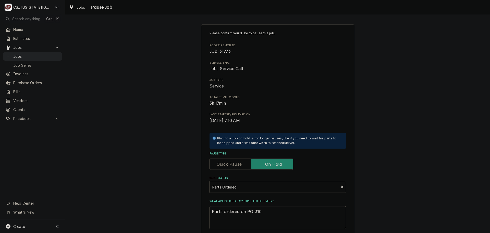
type textarea "x"
type textarea "Parts ordered on PO 31"
type textarea "x"
type textarea "Parts ordered on PO 3"
type textarea "x"
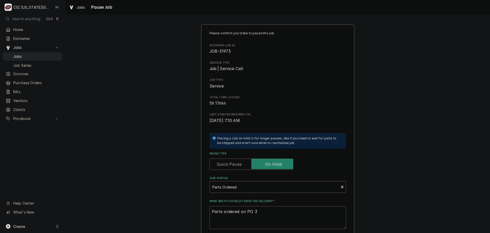
type textarea "Parts ordered on PO 30"
type textarea "x"
type textarea "Parts ordered on PO 301"
type textarea "x"
type textarea "Parts ordered on PO 3015"
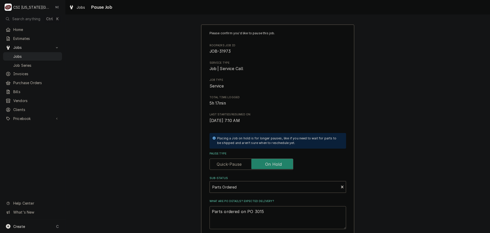
type textarea "x"
type textarea "Parts ordered on PO 30153"
type textarea "x"
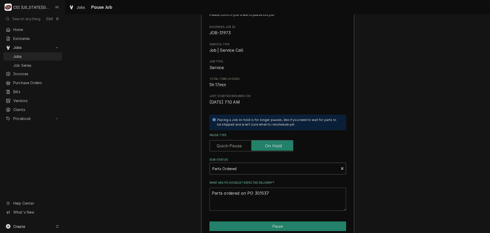
scroll to position [53, 0]
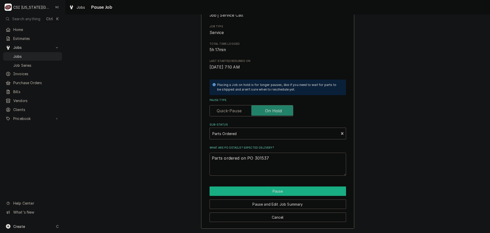
type textarea "Parts ordered on PO 301537"
click at [258, 195] on button "Pause" at bounding box center [278, 190] width 137 height 9
type textarea "x"
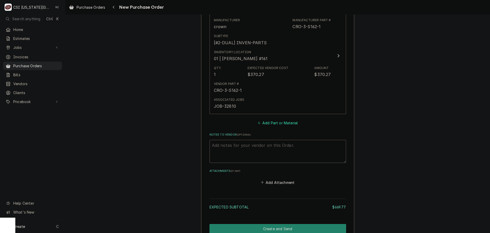
scroll to position [357, 0]
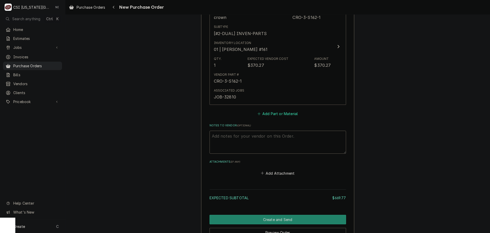
click at [261, 113] on button "Add Part or Material" at bounding box center [278, 113] width 42 height 7
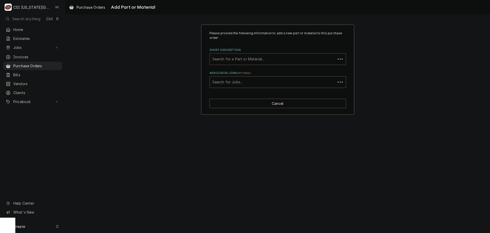
click at [242, 61] on div "Short Description" at bounding box center [272, 58] width 121 height 9
paste input "7011005"
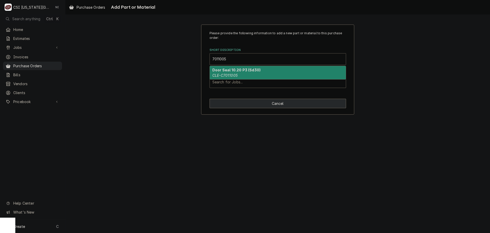
type input "7011005"
click at [271, 102] on button "Cancel" at bounding box center [278, 103] width 137 height 9
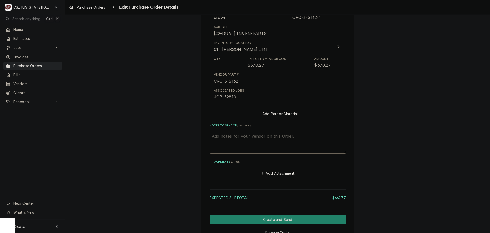
scroll to position [383, 0]
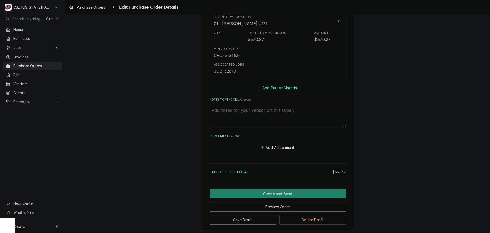
type textarea "x"
click at [283, 88] on button "Add Part or Material" at bounding box center [278, 87] width 42 height 7
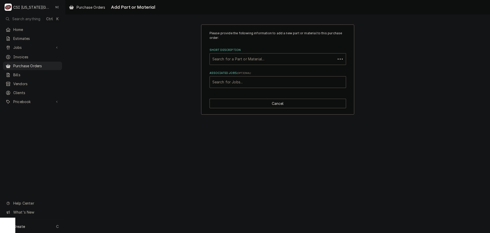
click at [256, 56] on div "Short Description" at bounding box center [272, 58] width 121 height 9
paste input "CON-7011005"
type input "CON-7011005"
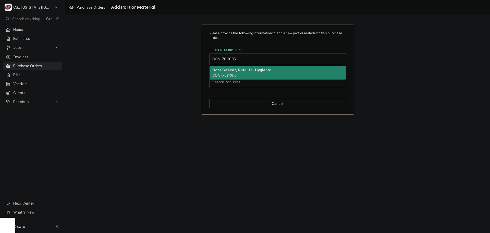
click at [234, 73] on em "CON-7011005" at bounding box center [224, 75] width 24 height 4
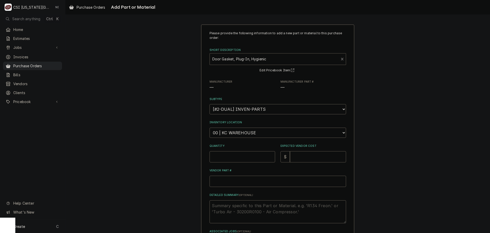
type textarea "x"
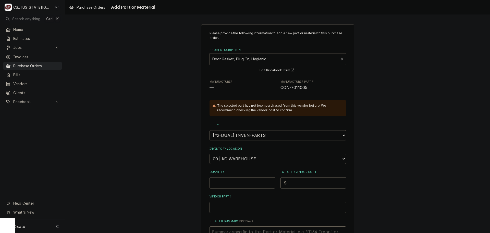
click at [244, 163] on select "Choose a location... 00 | KC WAREHOUSE 00 | MAIN WAREHOUSE 01 | BRIAN BREAZIER …" at bounding box center [278, 158] width 137 height 10
select select "2782"
click at [210, 153] on select "Choose a location... 00 | KC WAREHOUSE 00 | MAIN WAREHOUSE 01 | BRIAN BREAZIER …" at bounding box center [278, 158] width 137 height 10
click at [238, 180] on input "Quantity" at bounding box center [243, 182] width 66 height 11
type textarea "x"
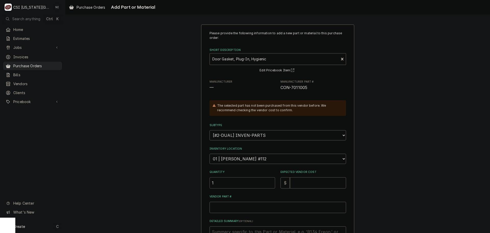
type input "1"
type textarea "x"
type input "1"
type textarea "x"
type input "13"
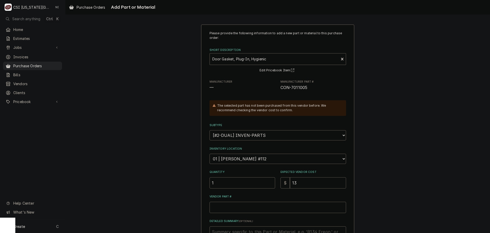
type textarea "x"
type input "133"
type textarea "x"
type input "133.6"
type textarea "x"
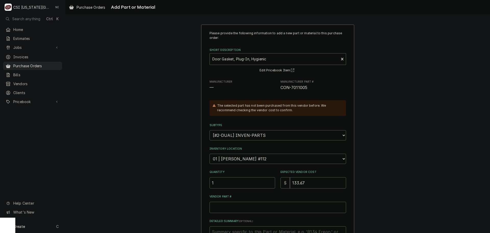
type input "133.67"
click at [265, 209] on input "Vendor Part #" at bounding box center [278, 206] width 137 height 11
paste input "CON-7011005"
type textarea "x"
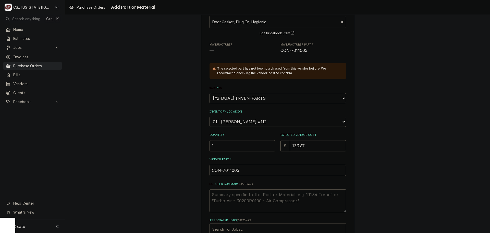
scroll to position [70, 0]
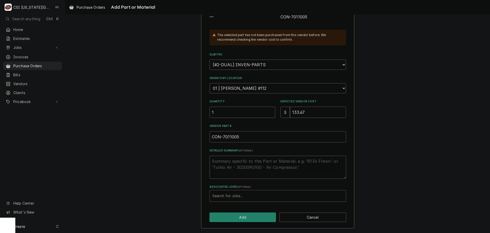
type input "CON-7011005"
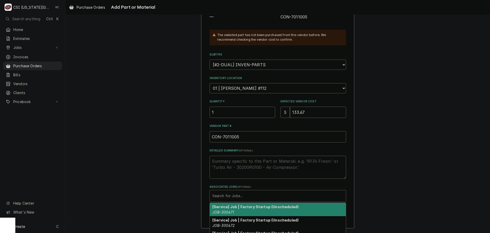
click at [254, 195] on div "Associated Jobs" at bounding box center [277, 195] width 131 height 9
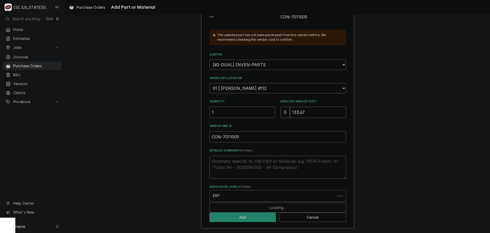
type input "31973"
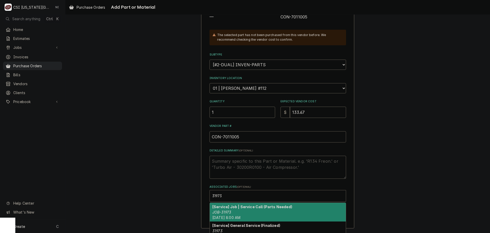
click at [220, 208] on strong "[Service] Job | Service Call (Parts Needed)" at bounding box center [252, 206] width 80 height 4
type textarea "x"
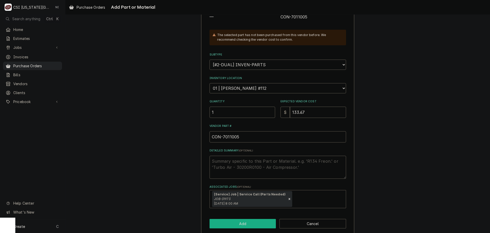
click at [225, 219] on button "Add" at bounding box center [243, 222] width 67 height 9
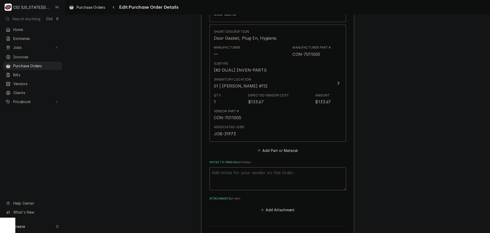
scroll to position [485, 0]
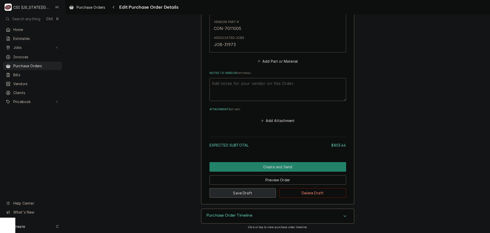
drag, startPoint x: 253, startPoint y: 195, endPoint x: 168, endPoint y: 76, distance: 145.8
click at [252, 195] on button "Save Draft" at bounding box center [243, 192] width 67 height 9
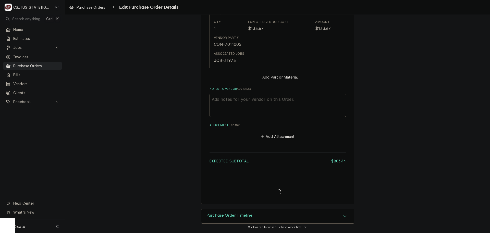
type textarea "x"
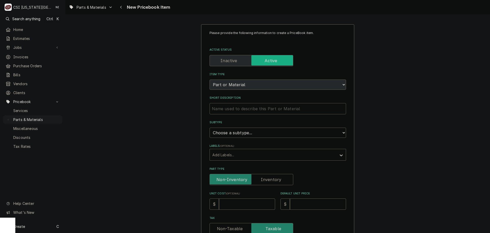
click at [253, 110] on input "Short Description" at bounding box center [278, 108] width 137 height 11
paste input "Door Gasket, Plug-In, Hygienic"
type textarea "x"
type input "Door Gasket, Plug-In, Hygienic"
drag, startPoint x: 243, startPoint y: 136, endPoint x: 242, endPoint y: 130, distance: 6.0
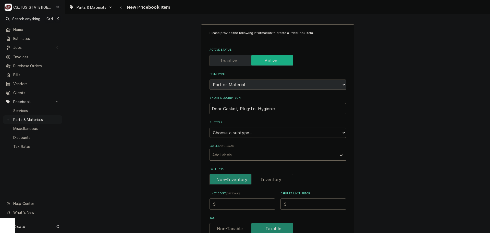
click at [243, 136] on select "Choose a subtype... [#2-DUAL] AFTERHRS-WH-CHG-2 [#2-DUAL] [PERSON_NAME]-EQUIP […" at bounding box center [278, 132] width 137 height 10
select select "45"
click at [210, 127] on select "Choose a subtype... [#2-DUAL] AFTERHRS-WH-CHG-2 [#2-DUAL] [PERSON_NAME]-EQUIP […" at bounding box center [278, 132] width 137 height 10
type textarea "x"
drag, startPoint x: 262, startPoint y: 177, endPoint x: 247, endPoint y: 197, distance: 24.6
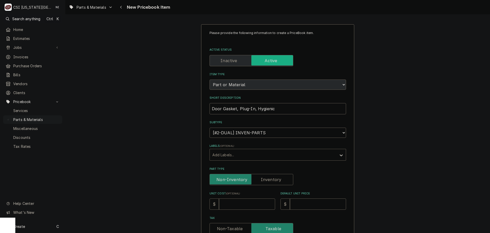
click at [262, 177] on label "Part Type" at bounding box center [252, 179] width 84 height 11
click at [262, 177] on input "Part Type" at bounding box center [251, 179] width 79 height 11
checkbox input "true"
click at [247, 205] on input "Unit Cost ( optional )" at bounding box center [247, 203] width 56 height 11
type textarea "x"
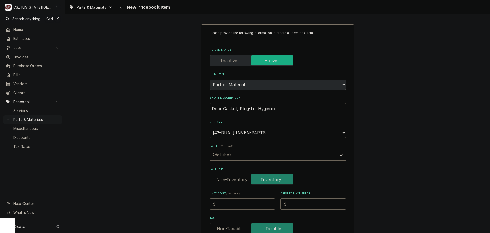
type input "1"
type textarea "x"
type input "13"
type textarea "x"
type input "133"
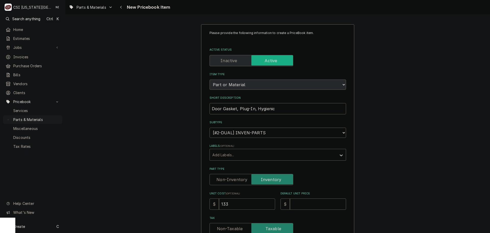
type textarea "x"
type input "133.6"
type textarea "x"
type input "133.67"
click at [312, 204] on input "Default Unit Price" at bounding box center [318, 203] width 56 height 11
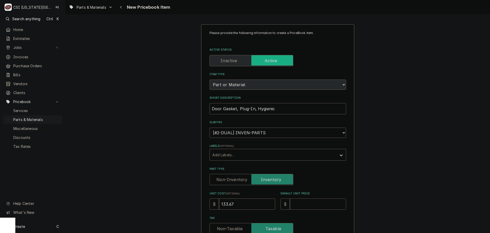
type textarea "x"
type input "19"
type textarea "x"
type input "190"
type textarea "x"
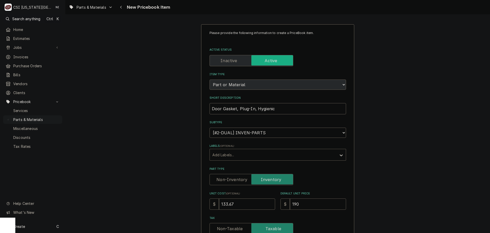
type input "190.9"
type textarea "x"
type input "190.95"
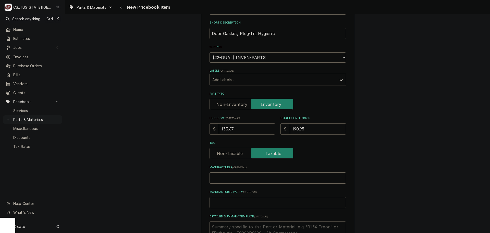
scroll to position [153, 0]
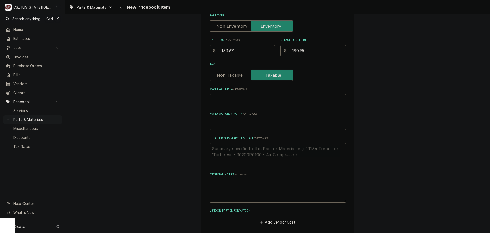
click at [245, 126] on input "Manufacturer Part # ( optional )" at bounding box center [278, 123] width 137 height 11
type textarea "x"
type input "O"
type textarea "x"
type input "ON"
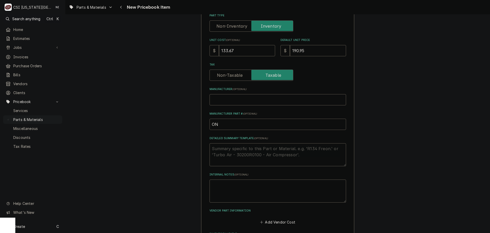
type textarea "x"
type input "O"
type textarea "x"
type input "CO"
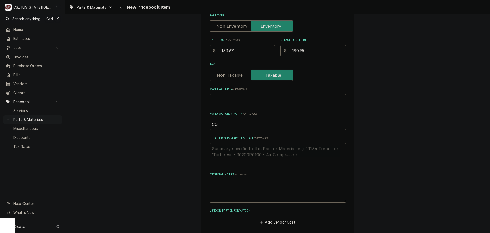
type textarea "x"
type input "CON"
type textarea "x"
type input "CON-"
paste input "Door Gasket, Plug-In, Hygienic"
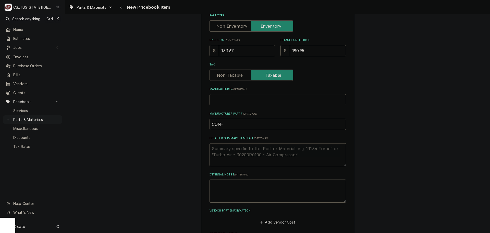
type textarea "x"
type input "CON-Door Gasket, Plug-In, Hygienic"
drag, startPoint x: 277, startPoint y: 126, endPoint x: 222, endPoint y: 131, distance: 55.4
paste input "7011005"
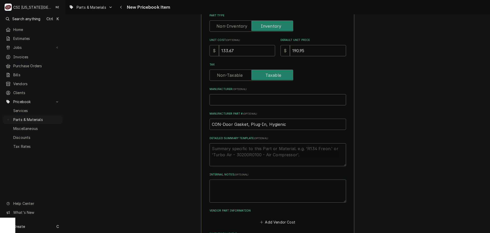
type textarea "x"
type input "CON- 7011005"
click at [225, 124] on input "CON- 7011005" at bounding box center [278, 123] width 137 height 11
type textarea "x"
drag, startPoint x: 237, startPoint y: 125, endPoint x: 180, endPoint y: 125, distance: 56.7
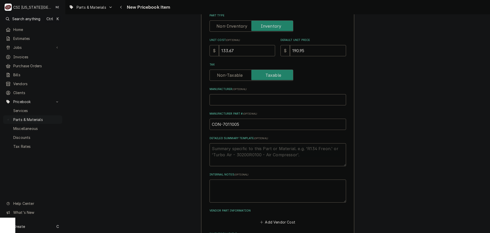
type input "CON-7011005"
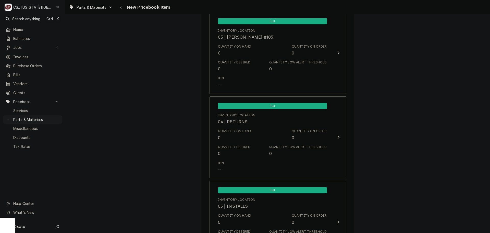
scroll to position [4834, 0]
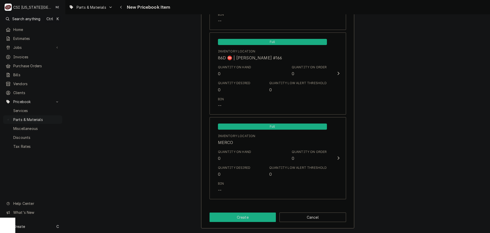
drag, startPoint x: 250, startPoint y: 214, endPoint x: 196, endPoint y: 78, distance: 146.6
click at [249, 214] on button "Create" at bounding box center [243, 216] width 67 height 9
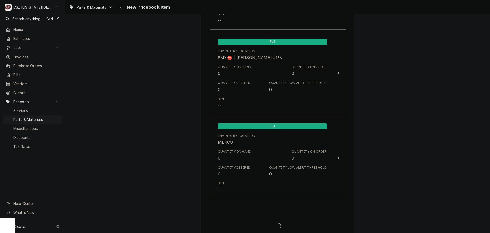
type textarea "x"
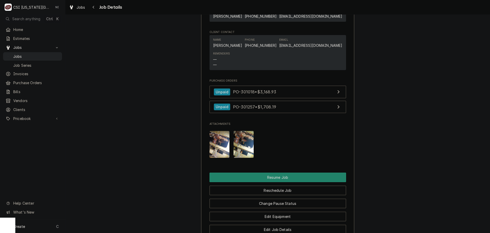
scroll to position [995, 0]
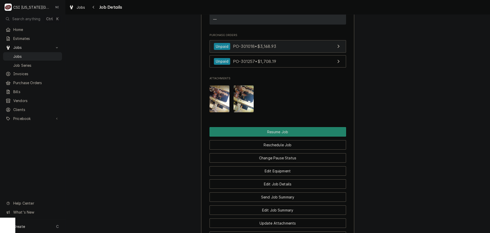
click at [289, 49] on link "Unpaid PO-301018 • $3,168.93" at bounding box center [278, 46] width 137 height 13
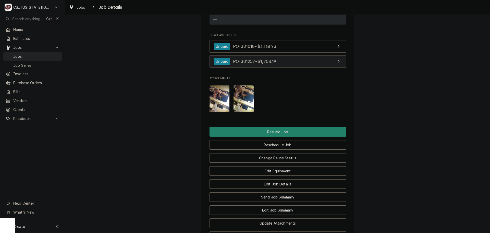
click at [270, 65] on div "Unpaid PO-301257 • $1,708.19" at bounding box center [245, 61] width 63 height 7
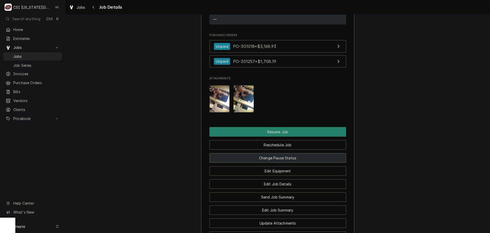
click at [305, 162] on button "Change Pause Status" at bounding box center [278, 157] width 137 height 9
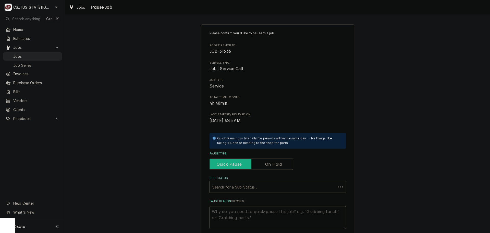
click at [266, 167] on input "Pause Type" at bounding box center [251, 163] width 79 height 11
checkbox input "true"
click at [242, 187] on div "Sub-Status" at bounding box center [277, 186] width 131 height 9
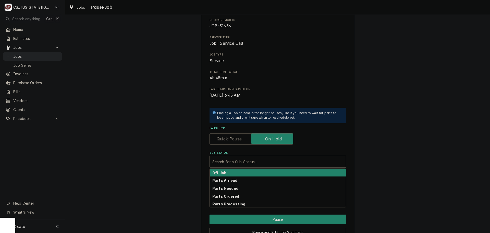
scroll to position [53, 0]
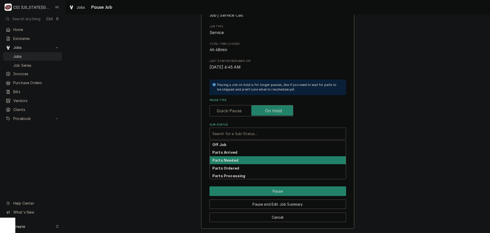
click at [230, 156] on div "Parts Needed" at bounding box center [278, 160] width 136 height 8
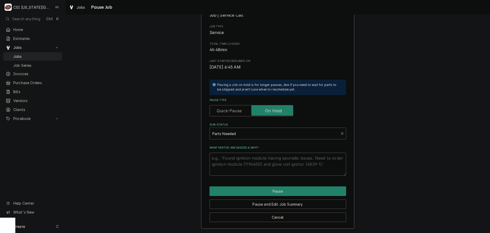
click at [254, 134] on div "Sub-Status" at bounding box center [274, 133] width 124 height 9
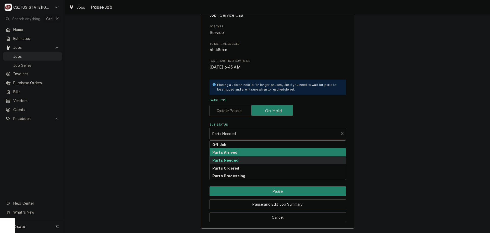
click at [231, 152] on strong "Parts Arrived" at bounding box center [224, 152] width 25 height 4
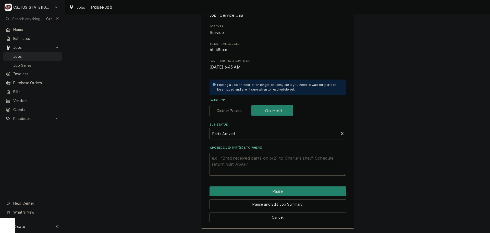
click at [233, 160] on textarea "Who received part(s) & to where?" at bounding box center [278, 163] width 137 height 23
type textarea "x"
type textarea "A"
type textarea "x"
type textarea "Al"
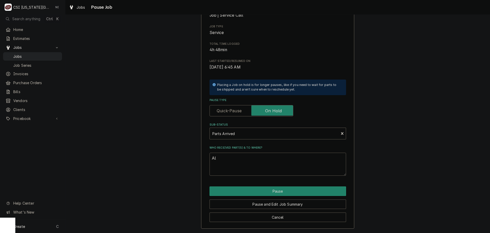
type textarea "x"
type textarea "All"
type textarea "x"
type textarea "All"
type textarea "x"
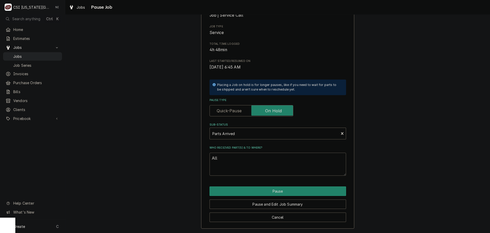
type textarea "All p"
type textarea "x"
type textarea "All pa"
type textarea "x"
type textarea "All par"
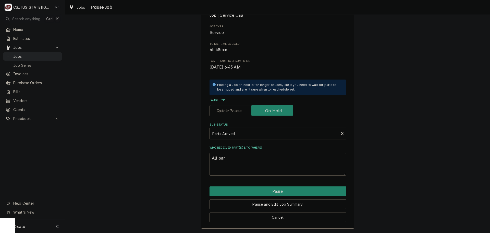
type textarea "x"
type textarea "All part"
type textarea "x"
type textarea "All parts"
type textarea "x"
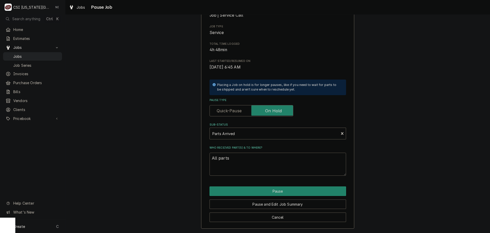
type textarea "All parts"
type textarea "x"
type textarea "All parts o"
type textarea "x"
type textarea "All parts on"
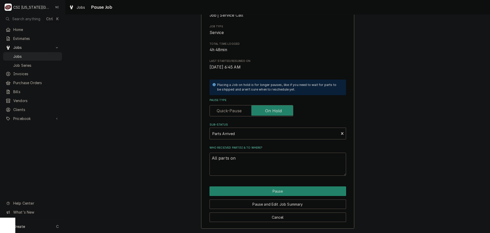
type textarea "x"
type textarea "All parts on"
type textarea "x"
type textarea "All parts on"
type textarea "x"
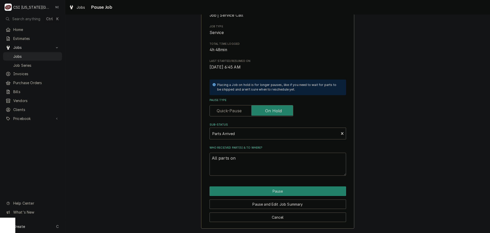
type textarea "All parts o"
type textarea "x"
type textarea "All parts"
type textarea "x"
type textarea "All parts a"
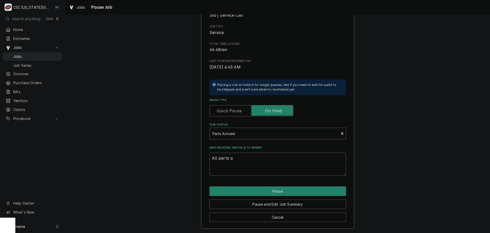
type textarea "x"
type textarea "All parts ar"
type textarea "x"
type textarea "All parts are"
type textarea "x"
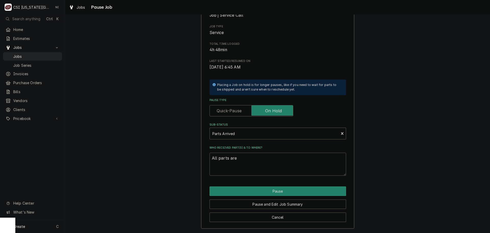
type textarea "All parts are"
type textarea "x"
type textarea "All parts are o"
type textarea "x"
type textarea "All parts are on"
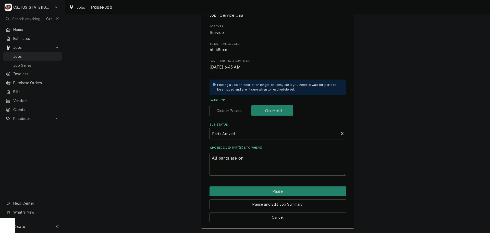
type textarea "x"
type textarea "All parts are on G"
type textarea "x"
type textarea "All parts are on Go"
type textarea "x"
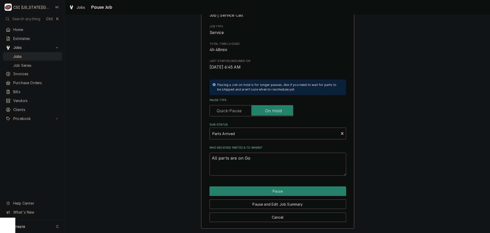
type textarea "All parts are on Gon"
type textarea "x"
type textarea "All parts are on Gonz"
type textarea "x"
type textarea "All parts are on Gonza"
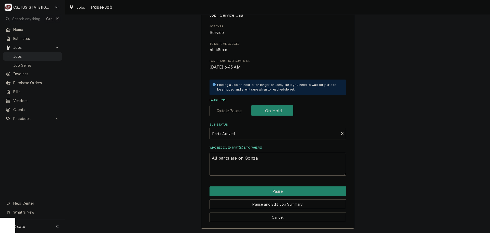
type textarea "x"
type textarea "All parts are on Gonzal"
type textarea "x"
type textarea "All parts are on Gonzale"
type textarea "x"
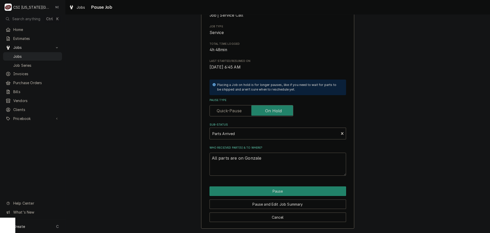
type textarea "All parts are on Gonzalez"
type textarea "x"
type textarea "All parts are on Gonzalez"
type textarea "x"
type textarea "All parts are on Gonzalez sh"
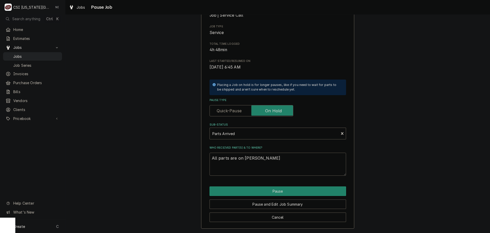
type textarea "x"
type textarea "All parts are on Gonzalez she"
type textarea "x"
type textarea "All parts are on Gonzalez shef"
type textarea "x"
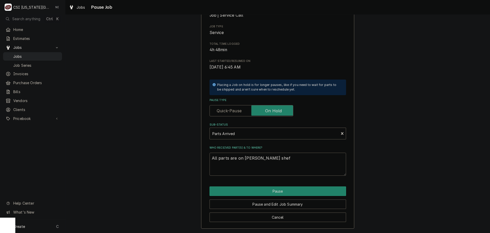
type textarea "All parts are on Gonzalez shefl"
type textarea "x"
type textarea "All parts are on Gonzalez shef"
type textarea "x"
type textarea "All parts are on Gonzalez she"
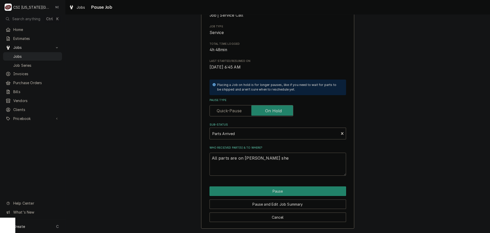
type textarea "x"
type textarea "All parts are on Gonzalez shel"
type textarea "x"
type textarea "All parts are on Gonzalez shelf"
click at [262, 189] on button "Pause" at bounding box center [278, 190] width 137 height 9
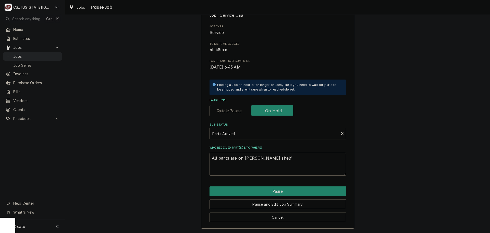
type textarea "x"
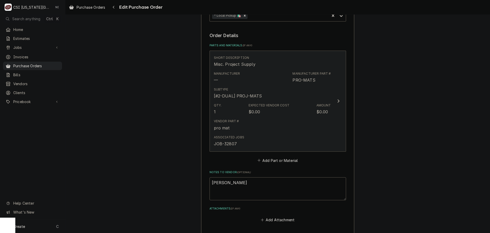
scroll to position [230, 0]
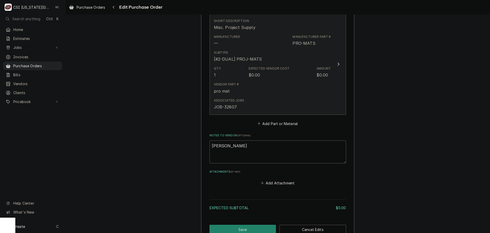
click at [264, 82] on div "Vendor Part # pro mat" at bounding box center [272, 88] width 117 height 16
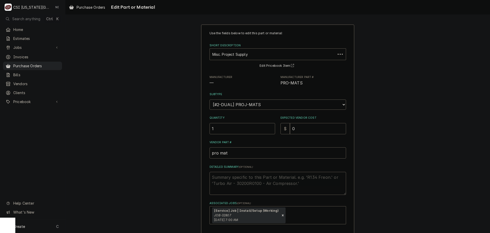
click at [266, 131] on div "Quantity 1 Expected Vendor Cost $ 0" at bounding box center [278, 125] width 137 height 18
type textarea "x"
type input "1"
type textarea "x"
type input "10"
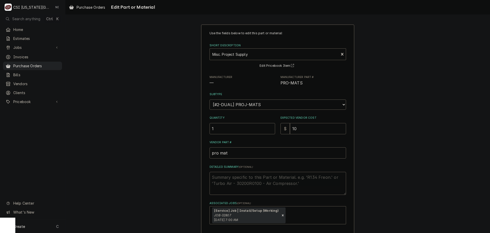
type textarea "x"
type input "100"
type textarea "x"
type input "100.4"
type textarea "x"
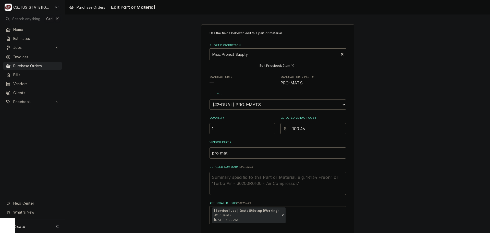
type input "100.46"
click at [237, 179] on textarea "Detailed Summary ( optional )" at bounding box center [278, 183] width 137 height 23
type textarea "x"
type textarea "t"
type textarea "x"
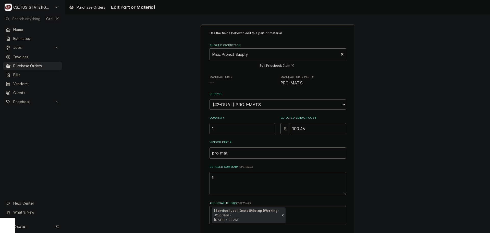
type textarea "to"
type textarea "x"
type textarea "towe"
type textarea "x"
type textarea "towel"
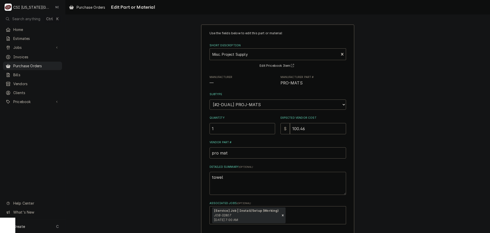
type textarea "x"
type textarea "towels"
type textarea "x"
type textarea "towels,"
type textarea "x"
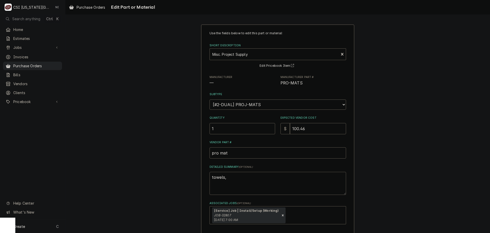
type textarea "towels,"
type textarea "x"
type textarea "towels, s"
type textarea "x"
type textarea "towels, se"
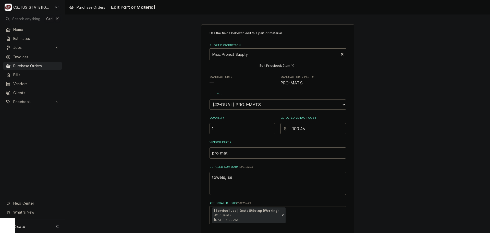
type textarea "x"
type textarea "towels, sea"
type textarea "x"
type textarea "towels, seal"
type textarea "x"
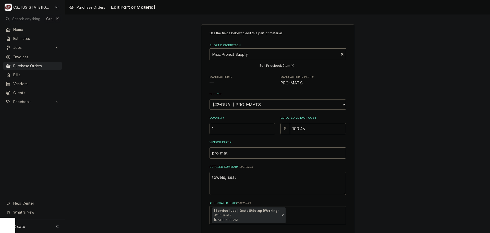
type textarea "towels, seala"
type textarea "x"
type textarea "towels, sealan"
type textarea "x"
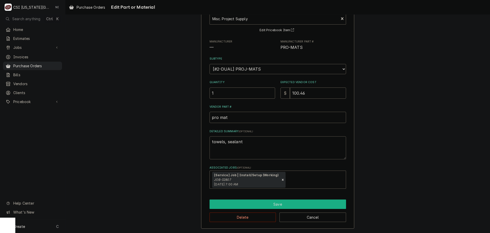
type textarea "towels, sealant"
click at [286, 202] on button "Save" at bounding box center [278, 203] width 137 height 9
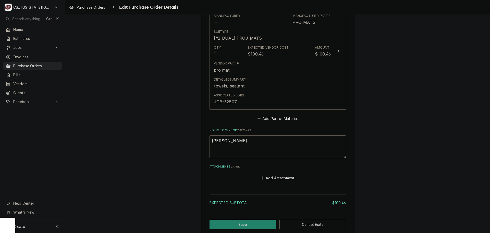
scroll to position [282, 0]
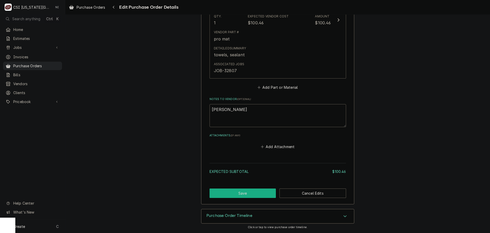
click at [254, 193] on button "Save" at bounding box center [243, 192] width 67 height 9
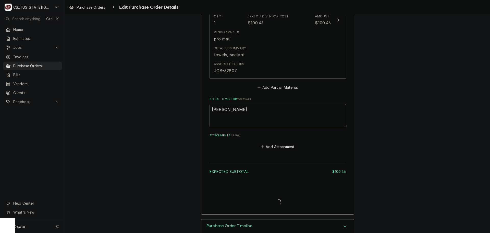
type textarea "x"
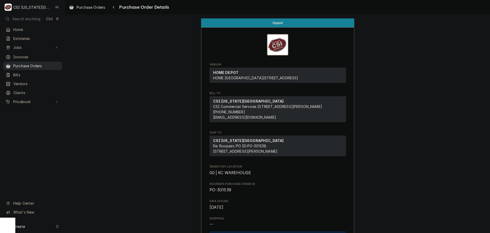
drag, startPoint x: 50, startPoint y: 65, endPoint x: 57, endPoint y: 63, distance: 7.8
click at [50, 65] on span "Purchase Orders" at bounding box center [36, 65] width 46 height 5
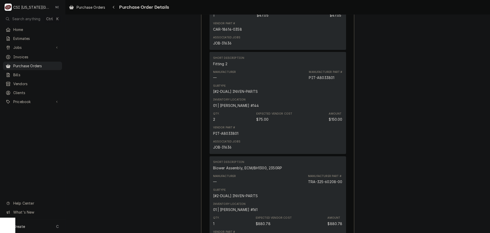
scroll to position [1149, 0]
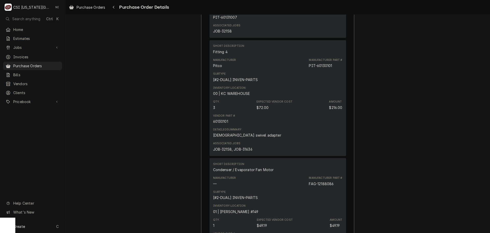
scroll to position [613, 0]
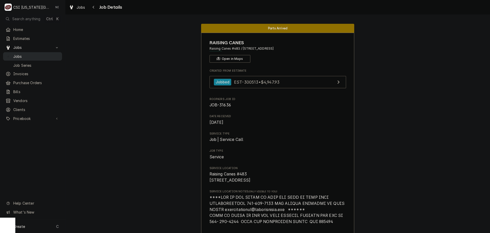
click at [42, 55] on span "Jobs" at bounding box center [36, 56] width 46 height 5
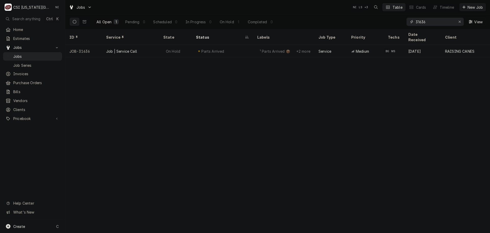
drag, startPoint x: 383, startPoint y: 23, endPoint x: 367, endPoint y: 24, distance: 16.6
click at [375, 24] on div "All Open 1 Pending 0 Scheduled 0 In Progress 0 On Hold 1 Completed 0 31636 View" at bounding box center [277, 22] width 417 height 14
type input "30754"
drag, startPoint x: 428, startPoint y: 23, endPoint x: 371, endPoint y: 21, distance: 57.0
click at [372, 21] on div "All Open 1 Pending 0 Scheduled 0 In Progress 0 On Hold 1 Completed 0 30754 View" at bounding box center [277, 22] width 417 height 14
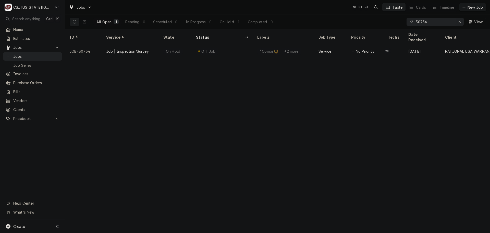
click at [459, 22] on icon "Erase input" at bounding box center [460, 22] width 2 height 2
paste input "32803"
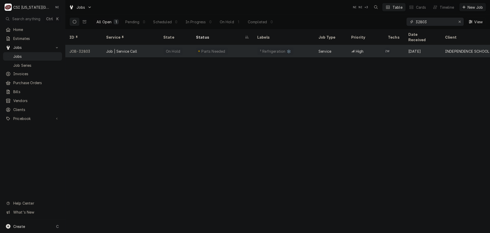
type input "32803"
click at [255, 45] on div "² Refrigeration ❄️" at bounding box center [283, 51] width 61 height 12
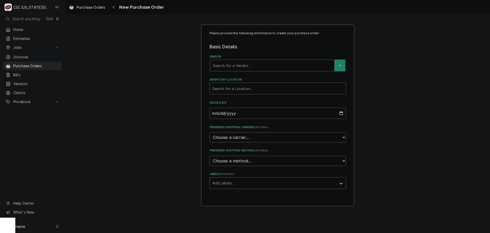
click at [264, 66] on div "Vendor" at bounding box center [272, 65] width 119 height 9
type input "foxx"
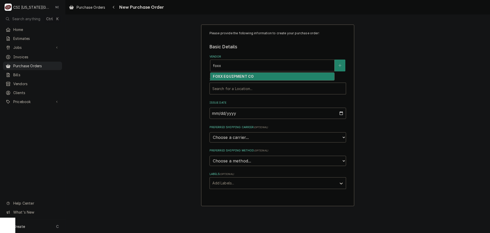
click at [240, 75] on strong "FOXX EQUIPMENT CO" at bounding box center [233, 76] width 41 height 4
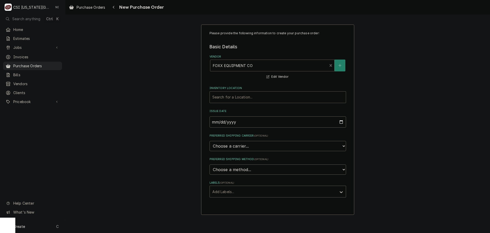
click at [235, 95] on div "Inventory Location" at bounding box center [277, 96] width 131 height 9
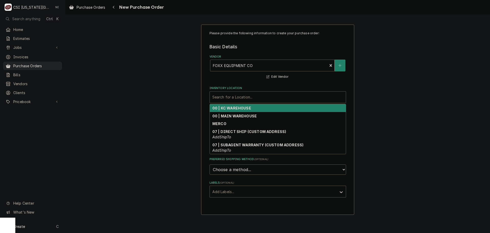
click at [231, 108] on strong "00 | KC WAREHOUSE" at bounding box center [231, 108] width 39 height 4
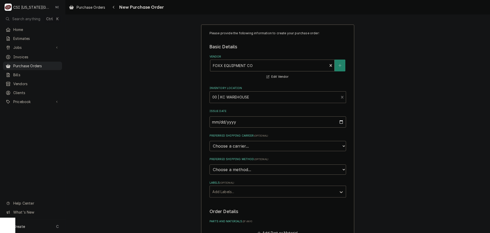
click at [233, 191] on div "Labels" at bounding box center [273, 191] width 122 height 9
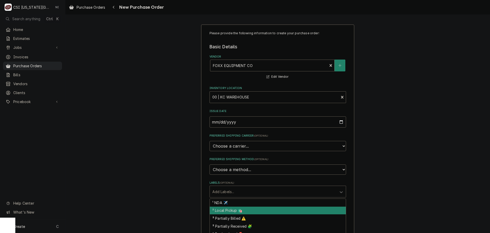
click at [231, 212] on div "² Local Pickup 🛍️" at bounding box center [278, 210] width 136 height 8
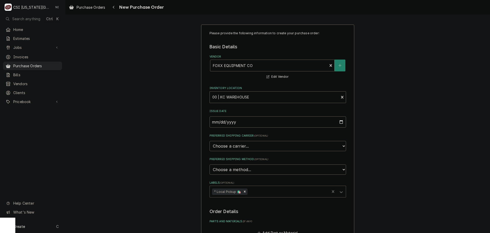
scroll to position [102, 0]
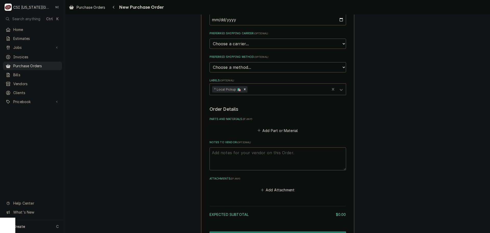
click at [239, 155] on textarea "Notes to Vendor ( optional )" at bounding box center [278, 158] width 137 height 23
type textarea "x"
type textarea "w"
type textarea "x"
type textarea "wi"
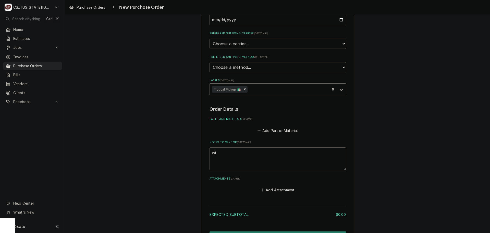
type textarea "x"
type textarea "wil"
type textarea "x"
type textarea "will"
click at [279, 130] on button "Add Part or Material" at bounding box center [278, 130] width 42 height 7
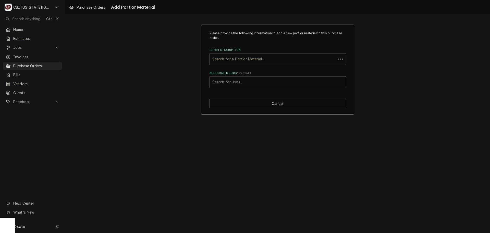
click at [259, 62] on div "Short Description" at bounding box center [272, 58] width 121 height 9
type input "m"
type input "misc [PERSON_NAME]"
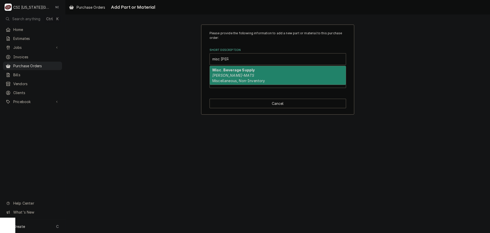
click at [235, 70] on strong "Misc. Beverage Supply" at bounding box center [233, 70] width 42 height 4
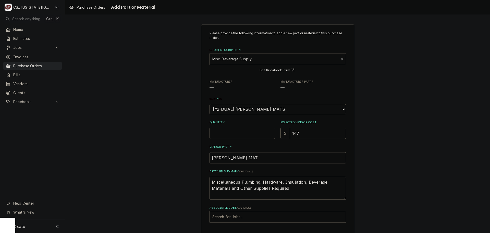
click at [225, 134] on input "Quantity" at bounding box center [243, 132] width 66 height 11
type textarea "x"
type input "1"
type input "0"
type textarea "x"
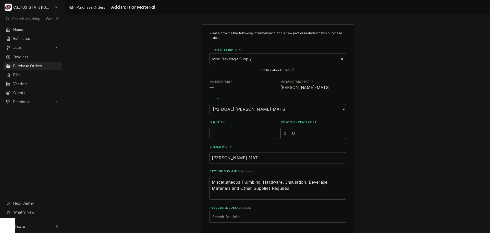
type input "0"
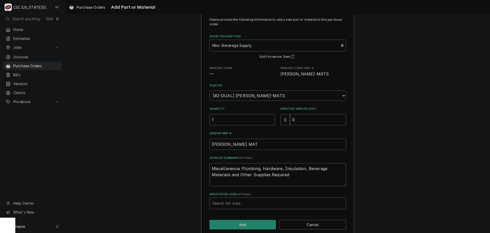
scroll to position [21, 0]
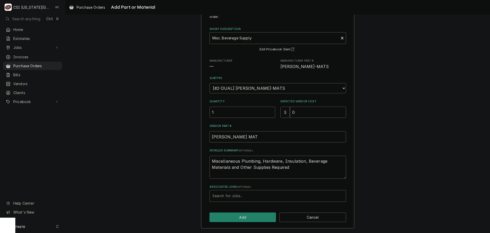
click at [236, 192] on div "Associated Jobs" at bounding box center [277, 195] width 131 height 9
type input "30754"
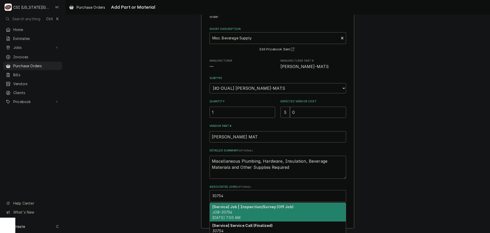
click at [235, 213] on div "[Service] Job | Inspection/Survey (Off Job) JOB-30754 [DATE] 7:00 AM" at bounding box center [278, 211] width 136 height 19
type textarea "x"
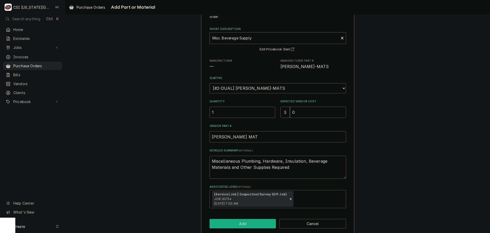
click at [249, 222] on button "Add" at bounding box center [243, 222] width 67 height 9
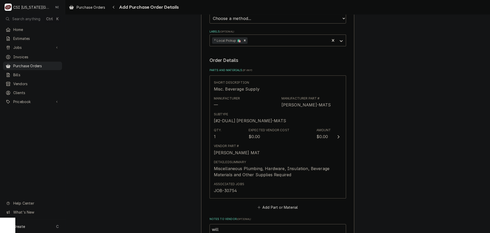
scroll to position [204, 0]
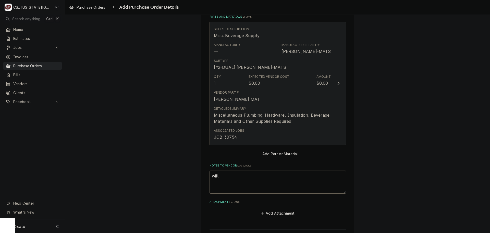
click at [299, 94] on div "Vendor Part # [PERSON_NAME] MAT" at bounding box center [272, 96] width 117 height 16
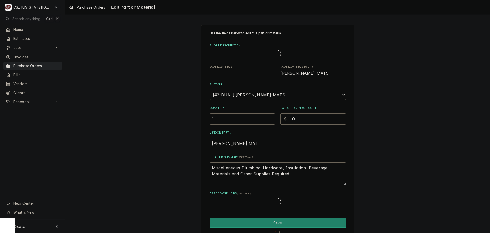
type textarea "x"
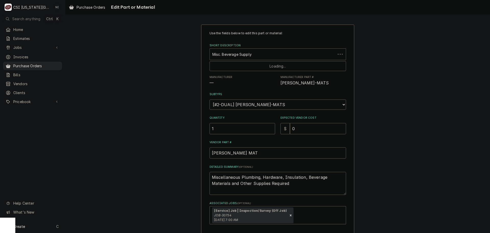
click at [261, 57] on div "Short Description" at bounding box center [272, 54] width 121 height 9
type input "misc pro"
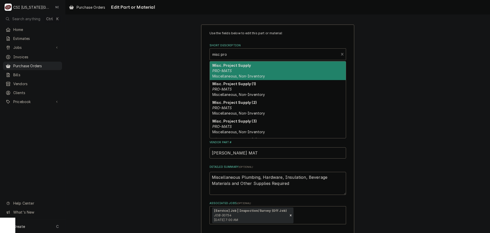
click at [240, 76] on span "Miscellaneous, Non-Inventory" at bounding box center [238, 76] width 53 height 4
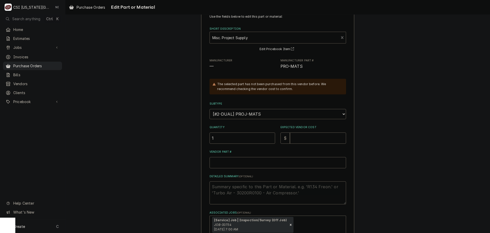
scroll to position [26, 0]
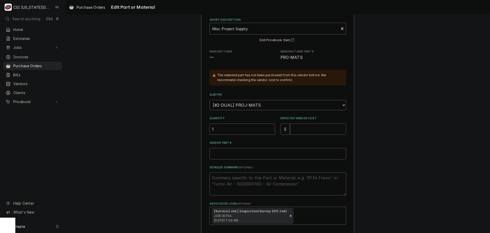
click at [303, 125] on input "Expected Vendor Cost" at bounding box center [318, 128] width 56 height 11
type textarea "x"
type input "0"
type textarea "x"
type input "p"
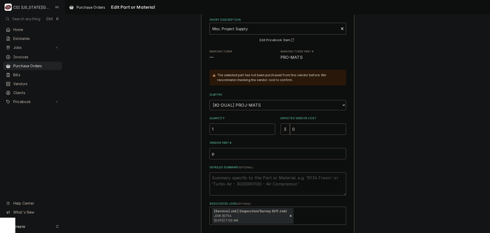
type textarea "x"
type input "pr"
type textarea "x"
type input "pro"
type textarea "x"
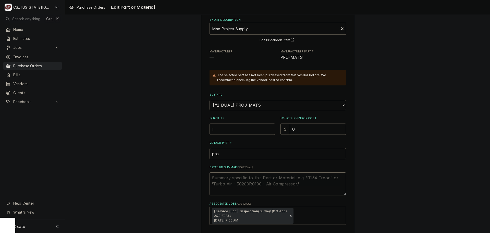
type input "pro"
type textarea "x"
type input "pro m"
type textarea "x"
type input "pro ma"
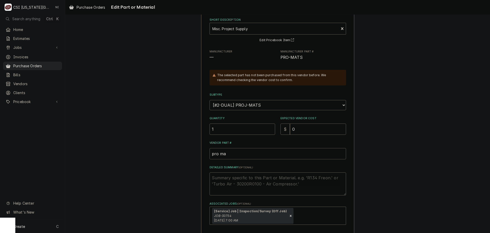
type textarea "x"
type input "pro mat"
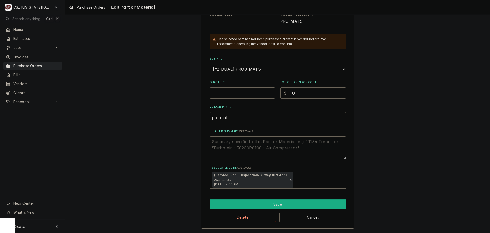
click at [276, 204] on button "Save" at bounding box center [278, 203] width 137 height 9
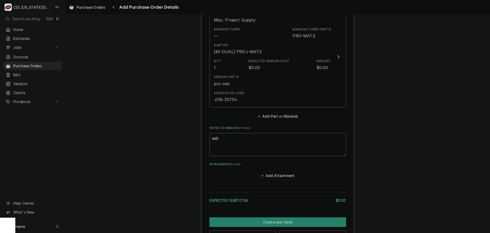
scroll to position [238, 0]
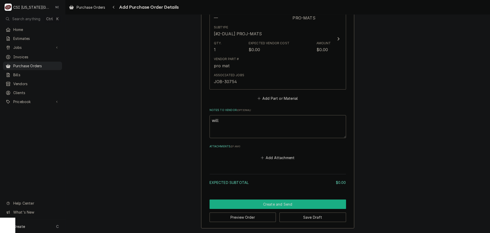
click at [298, 200] on button "Create and Send" at bounding box center [278, 203] width 137 height 9
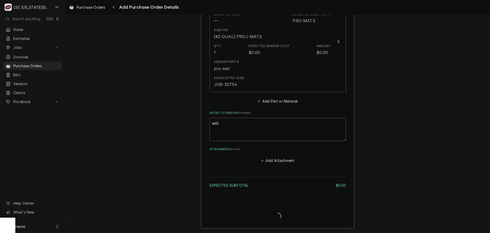
scroll to position [235, 0]
type textarea "x"
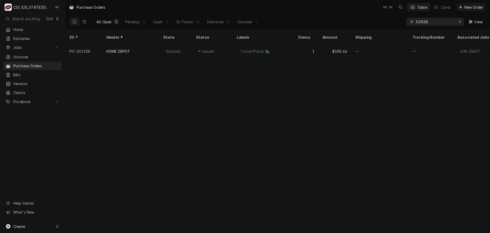
click at [434, 22] on input "301538" at bounding box center [435, 22] width 38 height 8
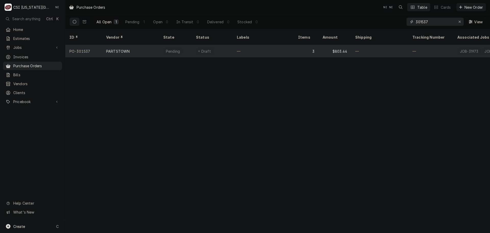
type input "301537"
click at [284, 49] on div "—" at bounding box center [263, 51] width 61 height 12
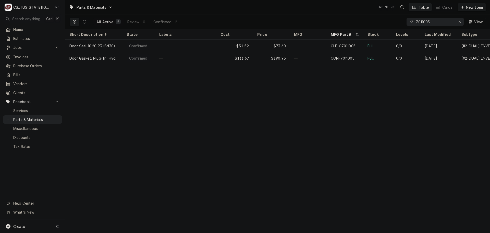
click at [459, 20] on icon "Erase input" at bounding box center [459, 22] width 3 height 4
paste input "239157"
type input "239157"
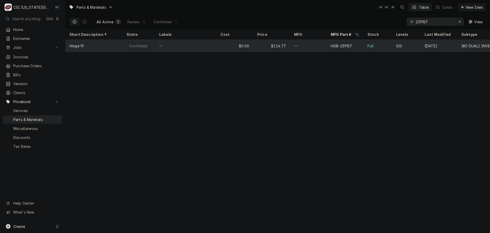
click at [313, 46] on div "—" at bounding box center [308, 46] width 37 height 12
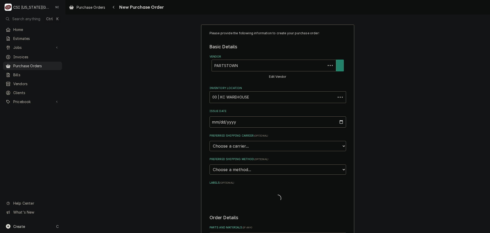
type textarea "x"
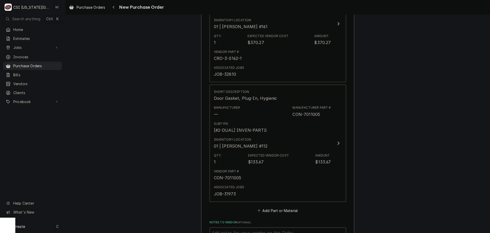
scroll to position [459, 0]
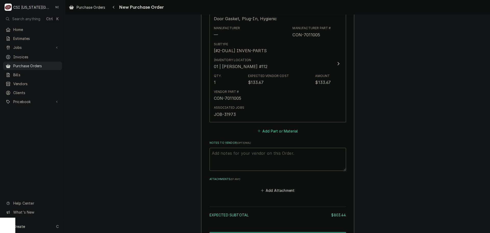
click at [282, 130] on button "Add Part or Material" at bounding box center [278, 130] width 42 height 7
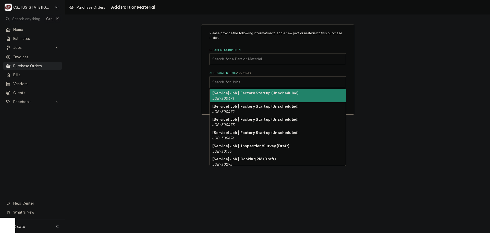
click at [265, 81] on div "Associated Jobs" at bounding box center [277, 81] width 131 height 9
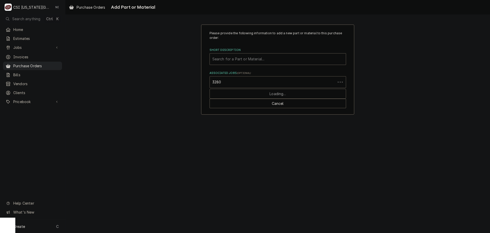
type input "32803"
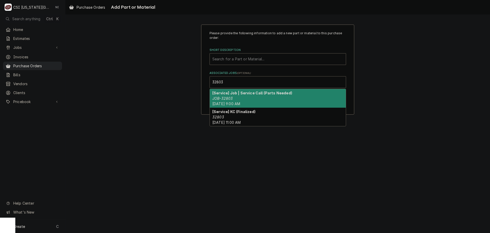
click at [251, 92] on strong "[Service] Job | Service Call (Parts Needed)" at bounding box center [252, 93] width 80 height 4
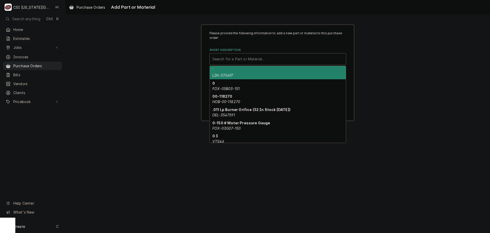
click at [246, 59] on div "Short Description" at bounding box center [277, 58] width 131 height 9
paste input "HOB-239157"
type input "HOB-239157"
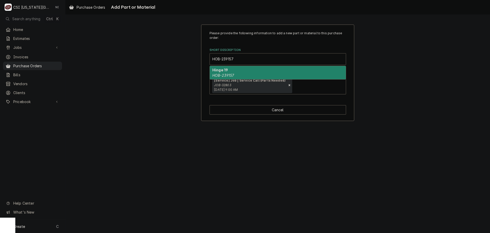
click at [237, 79] on div "Hinge 19 HOB-239157" at bounding box center [278, 72] width 136 height 13
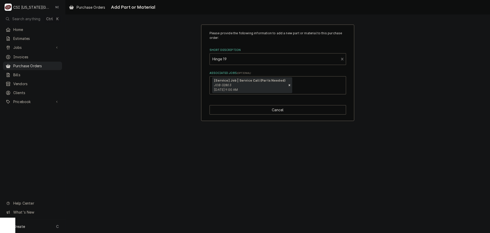
type textarea "x"
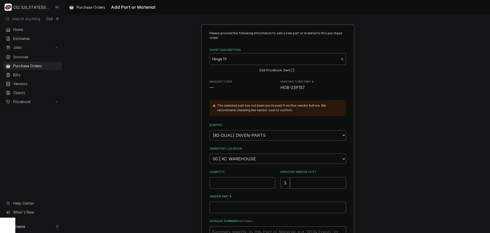
click at [257, 155] on select "Choose a location... 00 | KC WAREHOUSE 00 | MAIN WAREHOUSE 01 | BRIAN BREAZIER …" at bounding box center [278, 158] width 137 height 10
select select "2872"
click at [210, 153] on select "Choose a location... 00 | KC WAREHOUSE 00 | MAIN WAREHOUSE 01 | BRIAN BREAZIER …" at bounding box center [278, 158] width 137 height 10
click at [233, 184] on input "Quantity" at bounding box center [243, 182] width 66 height 11
type textarea "x"
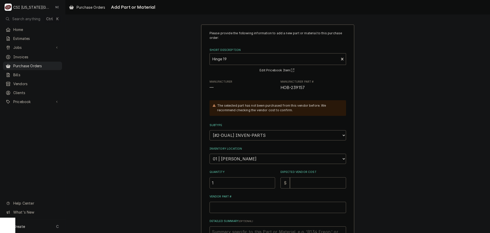
type input "1"
type textarea "x"
type input "2"
type textarea "x"
type input "22"
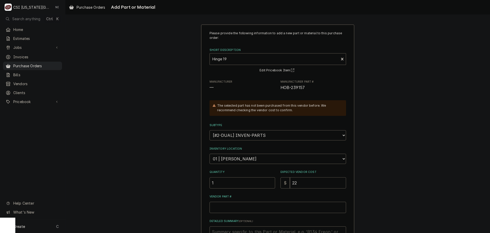
type textarea "x"
type input "225"
type textarea "x"
type input "225.4"
type textarea "x"
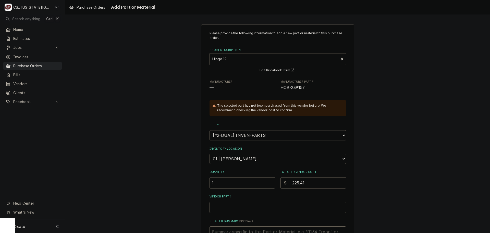
type input "225.41"
click at [236, 207] on input "Vendor Part #" at bounding box center [278, 206] width 137 height 11
paste input "HOB-239157"
type textarea "x"
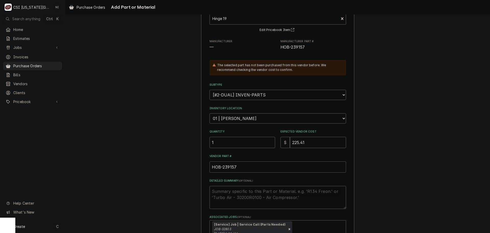
scroll to position [77, 0]
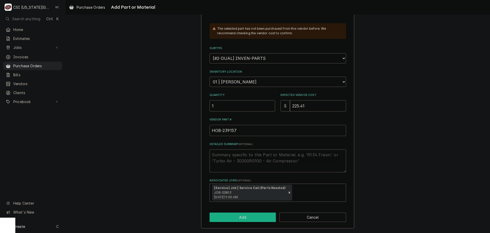
type input "HOB-239157"
click at [251, 212] on div "Please provide the following information to add a new part or material to this …" at bounding box center [277, 88] width 153 height 281
click at [246, 218] on button "Add" at bounding box center [243, 216] width 67 height 9
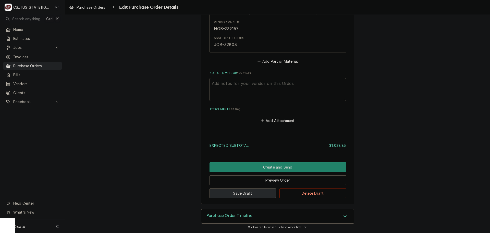
click at [256, 191] on button "Save Draft" at bounding box center [243, 192] width 67 height 9
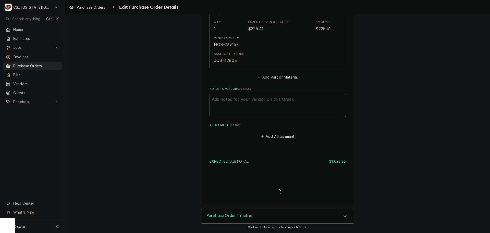
type textarea "x"
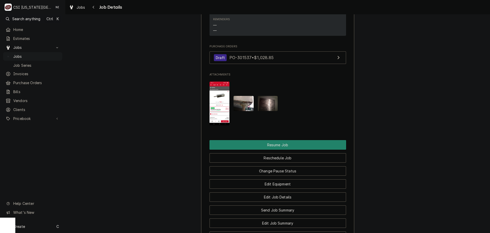
scroll to position [715, 0]
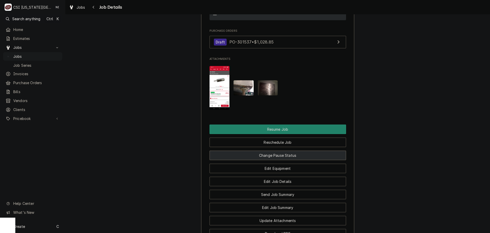
click at [280, 156] on button "Change Pause Status" at bounding box center [278, 154] width 137 height 9
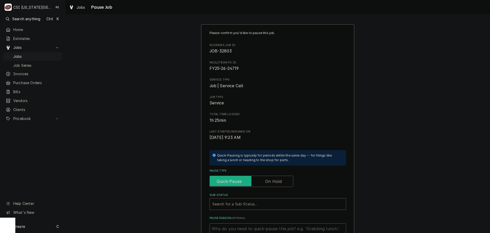
click at [261, 179] on input "Pause Type" at bounding box center [251, 180] width 79 height 11
checkbox input "true"
click at [248, 201] on div "Sub-Status" at bounding box center [272, 203] width 121 height 9
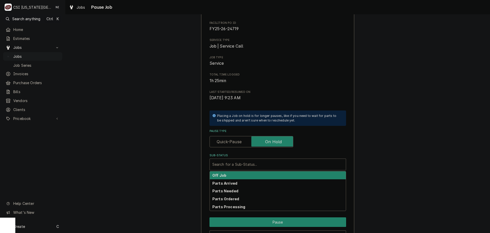
scroll to position [71, 0]
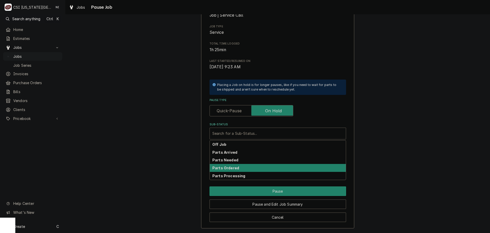
click at [250, 168] on div "Parts Ordered" at bounding box center [278, 168] width 136 height 8
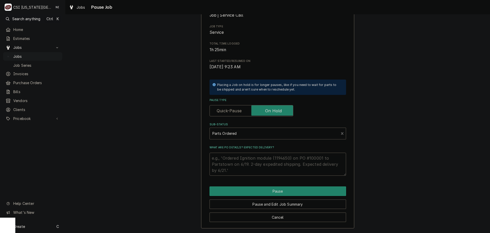
click at [250, 159] on textarea "What are PO details? Expected delivery?" at bounding box center [278, 163] width 137 height 23
type textarea "x"
type textarea "p"
type textarea "x"
type textarea "pa"
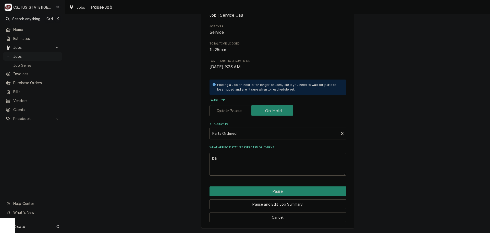
type textarea "x"
type textarea "pars"
type textarea "x"
type textarea "parst"
type textarea "x"
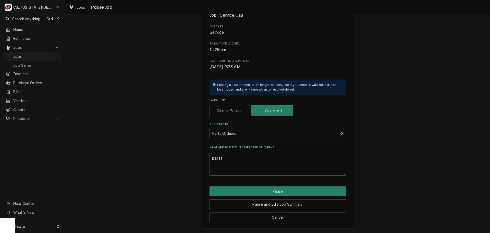
type textarea "parst o"
type textarea "x"
type textarea "parst"
type textarea "x"
type textarea "parst"
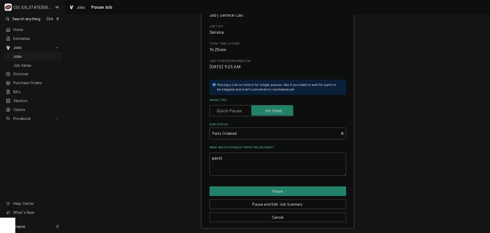
type textarea "x"
type textarea "pars"
type textarea "x"
type textarea "parst"
type textarea "x"
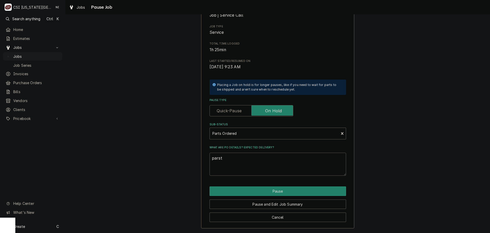
type textarea "parsts"
type textarea "x"
type textarea "parst"
type textarea "x"
type textarea "pars"
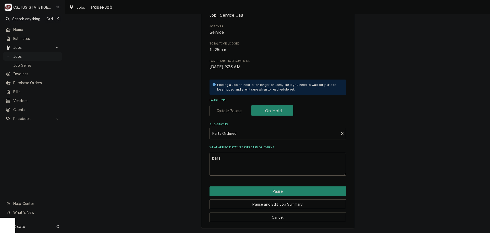
type textarea "x"
type textarea "parst"
type textarea "x"
type textarea "parsts"
type textarea "x"
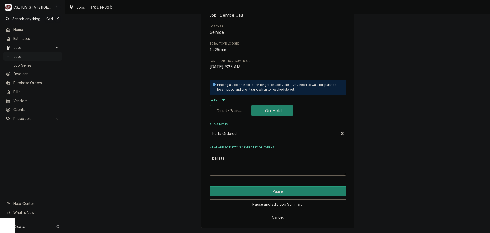
type textarea "parst"
type textarea "x"
type textarea "pars"
type textarea "x"
type textarea "par"
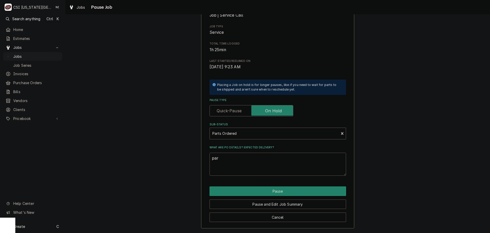
type textarea "x"
type textarea "part"
type textarea "x"
type textarea "parts"
type textarea "x"
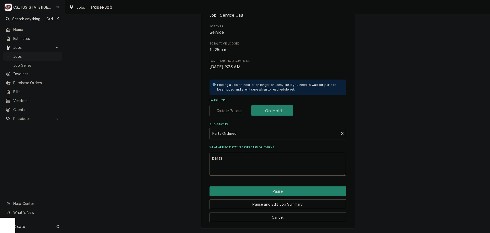
type textarea "parts"
type textarea "x"
type textarea "parts o"
type textarea "x"
type textarea "parts or"
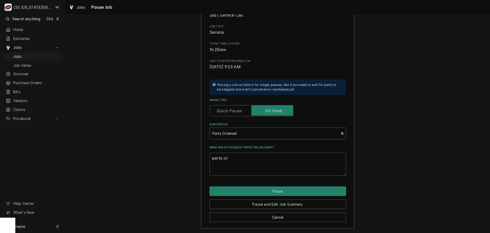
type textarea "x"
type textarea "parts ord"
type textarea "x"
type textarea "parts orde"
type textarea "x"
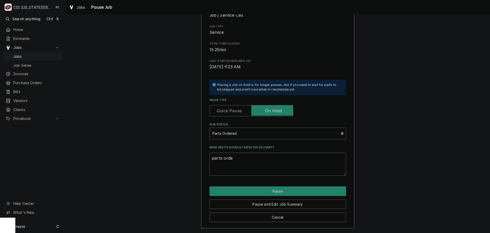
type textarea "parts order"
type textarea "x"
type textarea "parts orderd"
type textarea "x"
type textarea "parts orderd"
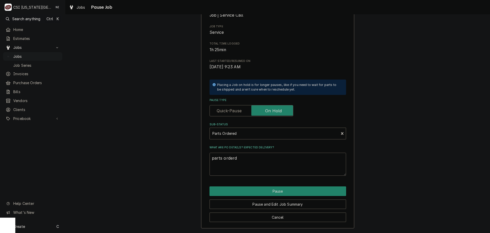
type textarea "x"
type textarea "parts orderd"
type textarea "x"
type textarea "parts order"
type textarea "x"
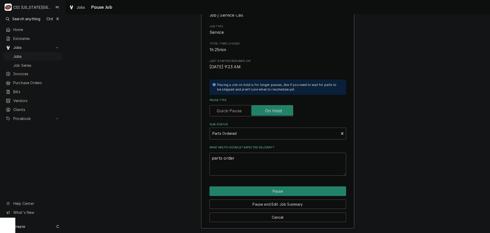
type textarea "parts ordere"
type textarea "x"
type textarea "parts ordered"
type textarea "x"
type textarea "parts ordered"
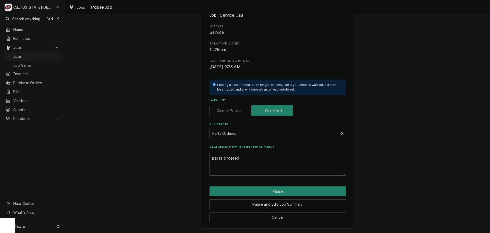
type textarea "x"
type textarea "parts ordered o"
type textarea "x"
type textarea "parts ordered on"
type textarea "x"
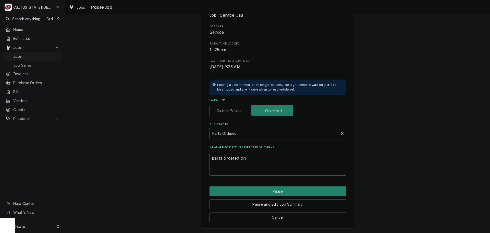
type textarea "parts ordered on"
type textarea "x"
type textarea "parts ordered on P"
type textarea "x"
type textarea "parts ordered on Po"
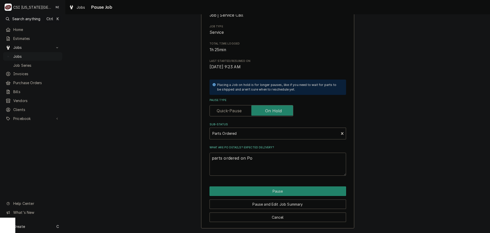
type textarea "x"
type textarea "parts ordered on Po"
type textarea "x"
type textarea "parts ordered on Po 3"
type textarea "x"
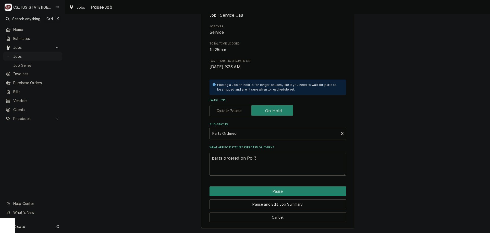
type textarea "parts ordered on Po 30"
type textarea "x"
type textarea "parts ordered on Po 301"
type textarea "x"
type textarea "parts ordered on Po 3015"
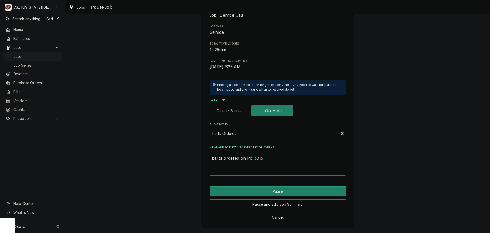
type textarea "x"
type textarea "parts ordered on Po 30153"
type textarea "x"
type textarea "parts ordered on Po 301537"
click at [280, 189] on button "Pause" at bounding box center [278, 190] width 137 height 9
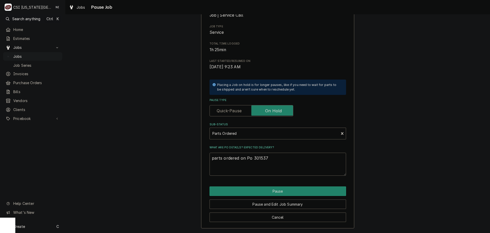
type textarea "x"
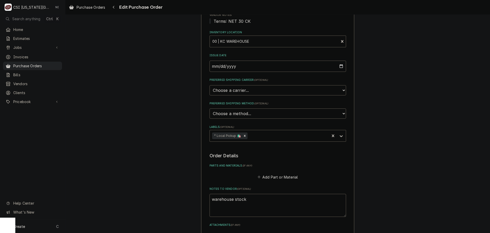
scroll to position [128, 0]
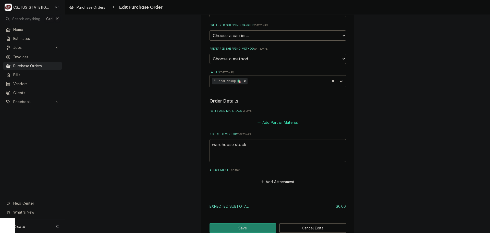
click at [269, 122] on button "Add Part or Material" at bounding box center [278, 121] width 42 height 7
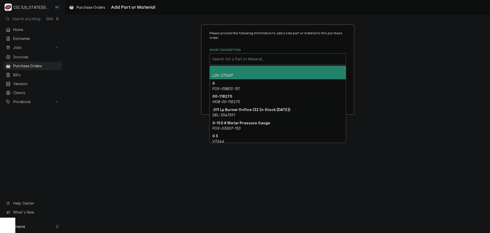
click at [262, 57] on div "Short Description" at bounding box center [277, 58] width 131 height 9
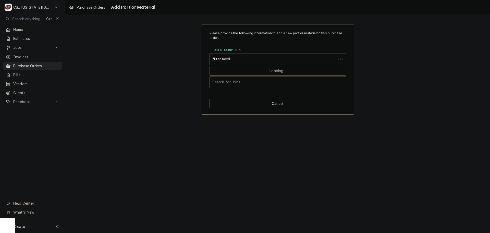
type input "filter media"
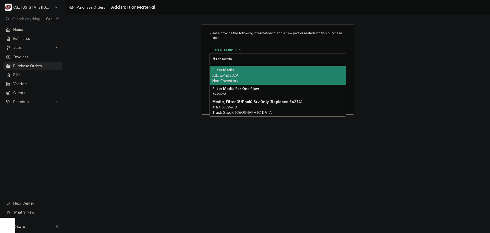
click at [249, 73] on div "Filter Media FILTER-MEDIA Non-Inventory" at bounding box center [278, 75] width 136 height 19
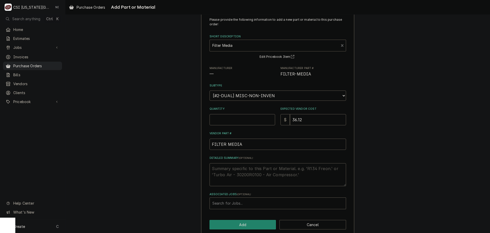
scroll to position [21, 0]
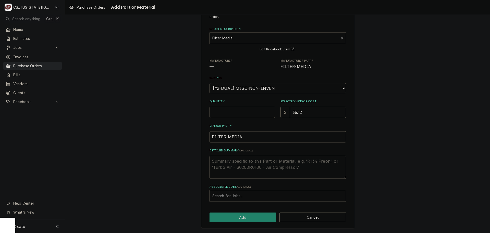
click at [233, 113] on input "Quantity" at bounding box center [243, 111] width 66 height 11
type textarea "x"
type input "1"
drag, startPoint x: 233, startPoint y: 113, endPoint x: 214, endPoint y: 113, distance: 18.9
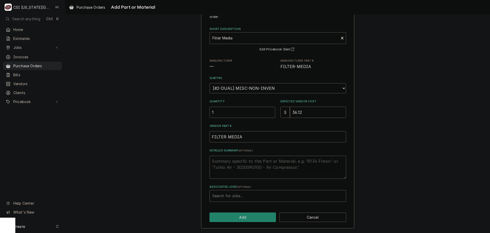
click at [214, 113] on input "1" at bounding box center [243, 111] width 66 height 11
type textarea "x"
type input "4"
click at [250, 219] on button "Add" at bounding box center [243, 216] width 67 height 9
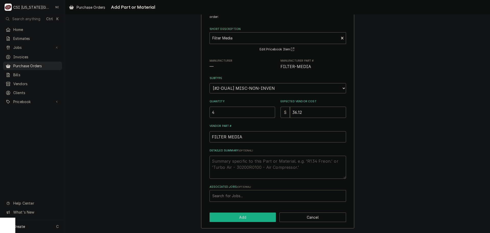
type textarea "x"
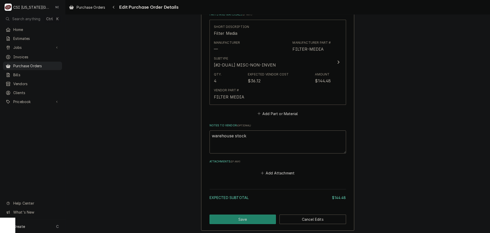
scroll to position [250, 0]
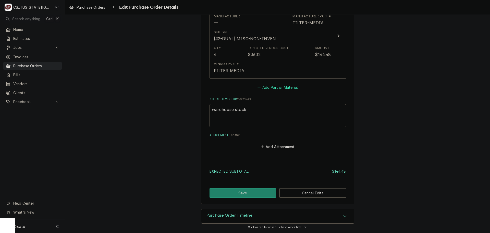
click at [278, 90] on button "Add Part or Material" at bounding box center [278, 86] width 42 height 7
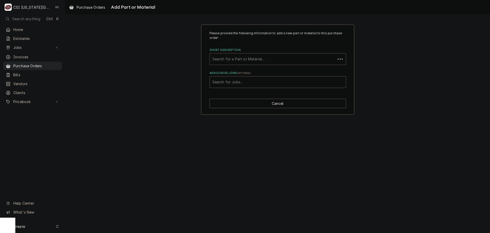
click at [263, 55] on div "Short Description" at bounding box center [272, 58] width 121 height 9
type input "misc serv"
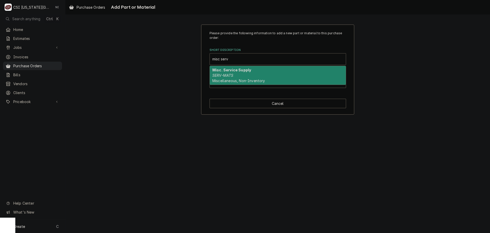
click at [249, 71] on strong "Misc. Service Supply" at bounding box center [231, 70] width 39 height 4
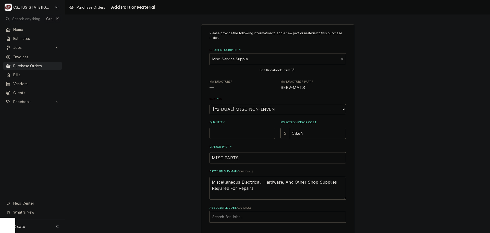
click at [234, 135] on input "Quantity" at bounding box center [243, 132] width 66 height 11
click at [314, 131] on input "58.64" at bounding box center [318, 132] width 56 height 11
click at [225, 132] on input "Quantity" at bounding box center [243, 132] width 66 height 11
type textarea "x"
type input "1"
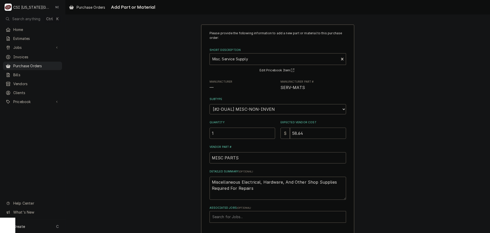
type textarea "x"
type input "1"
type textarea "x"
type input "13"
type textarea "x"
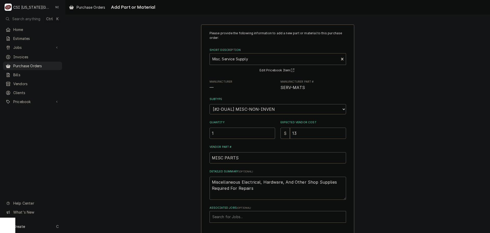
type input "131"
type textarea "x"
type input "1313"
type textarea "x"
type input "1313.3"
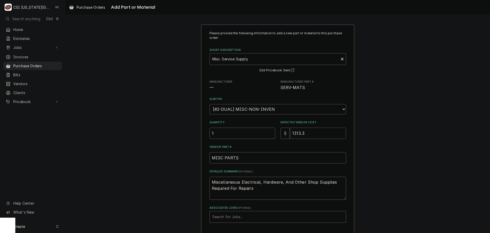
type textarea "x"
type input "1313.36"
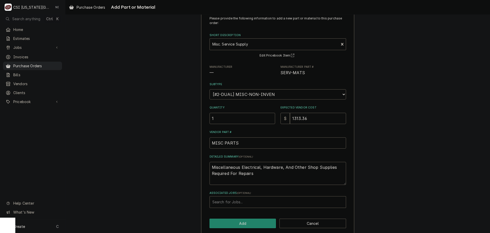
scroll to position [21, 0]
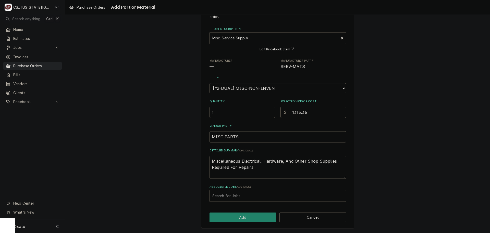
drag, startPoint x: 259, startPoint y: 168, endPoint x: 180, endPoint y: 161, distance: 79.5
click at [180, 161] on div "Please provide the following information to add a new part or material to this …" at bounding box center [277, 116] width 425 height 234
type textarea "x"
type textarea "g"
type textarea "x"
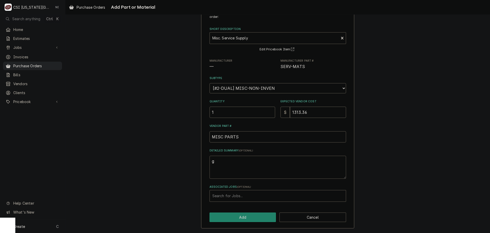
type textarea "gl"
type textarea "x"
type textarea "glo"
type textarea "x"
type textarea "glov"
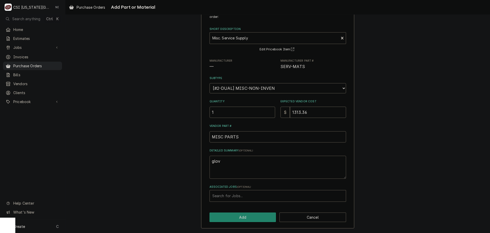
type textarea "x"
type textarea "glove"
type textarea "x"
type textarea "gloves"
type textarea "x"
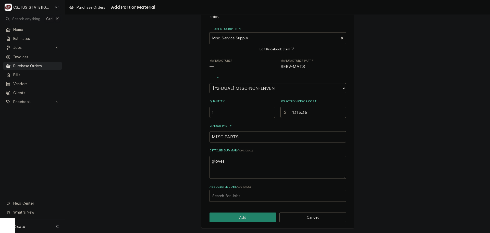
type textarea "gloves,"
type textarea "x"
type textarea "gloves,"
type textarea "x"
type textarea "gloves, t"
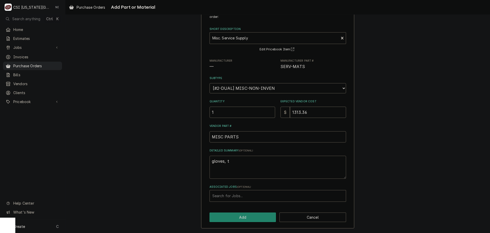
type textarea "x"
type textarea "gloves, tow"
type textarea "x"
type textarea "gloves, towe"
type textarea "x"
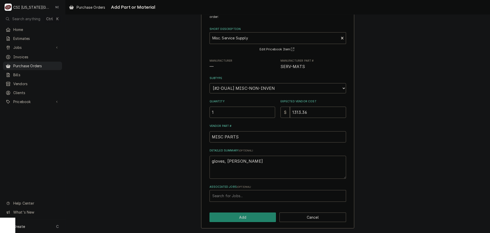
type textarea "gloves, towel"
type textarea "x"
type textarea "gloves, towels"
type textarea "x"
type textarea "gloves, towels,"
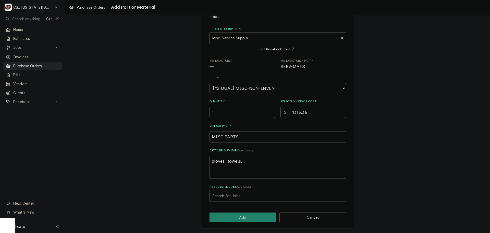
type textarea "x"
type textarea "gloves, towels,"
type textarea "x"
type textarea "gloves, towels, s"
type textarea "x"
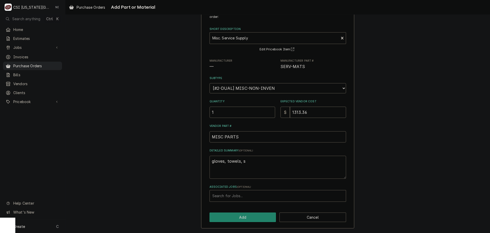
type textarea "gloves, towels, sc"
type textarea "x"
type textarea "gloves, towels, scr"
type textarea "x"
type textarea "gloves, towels, scru"
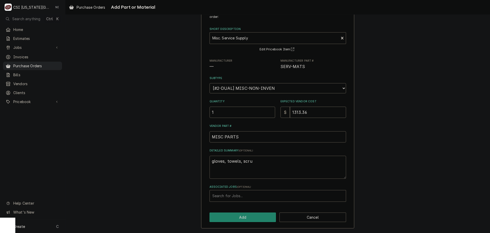
type textarea "x"
type textarea "gloves, towels, scrub"
type textarea "x"
type textarea "gloves, towels, scrubs"
click at [250, 214] on button "Add" at bounding box center [243, 216] width 67 height 9
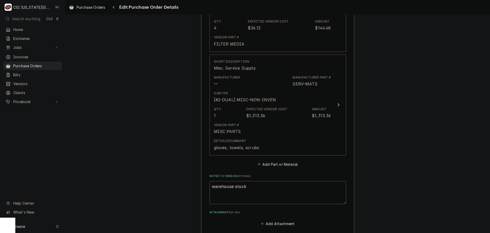
scroll to position [354, 0]
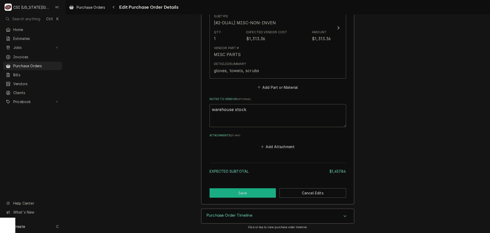
click at [264, 192] on button "Save" at bounding box center [243, 192] width 67 height 9
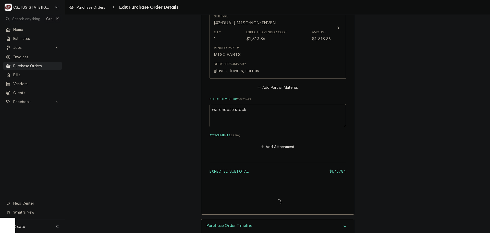
type textarea "x"
